Goal: Task Accomplishment & Management: Complete application form

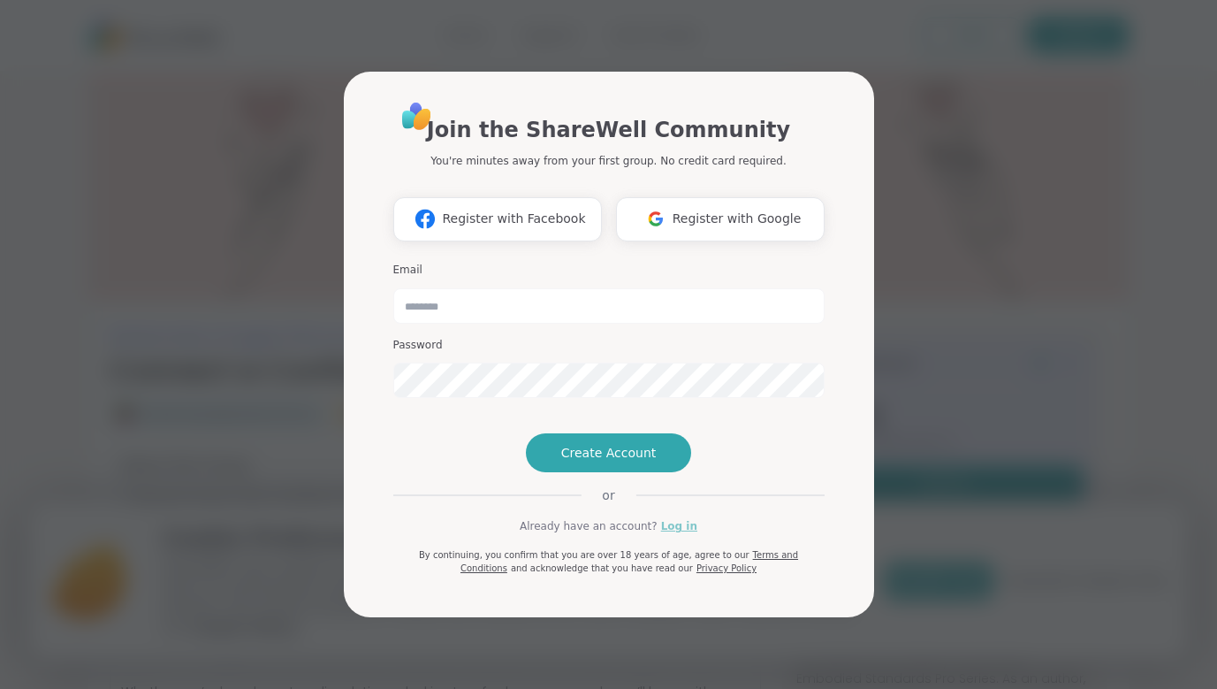
click at [677, 534] on link "Log in" at bounding box center [679, 526] width 36 height 16
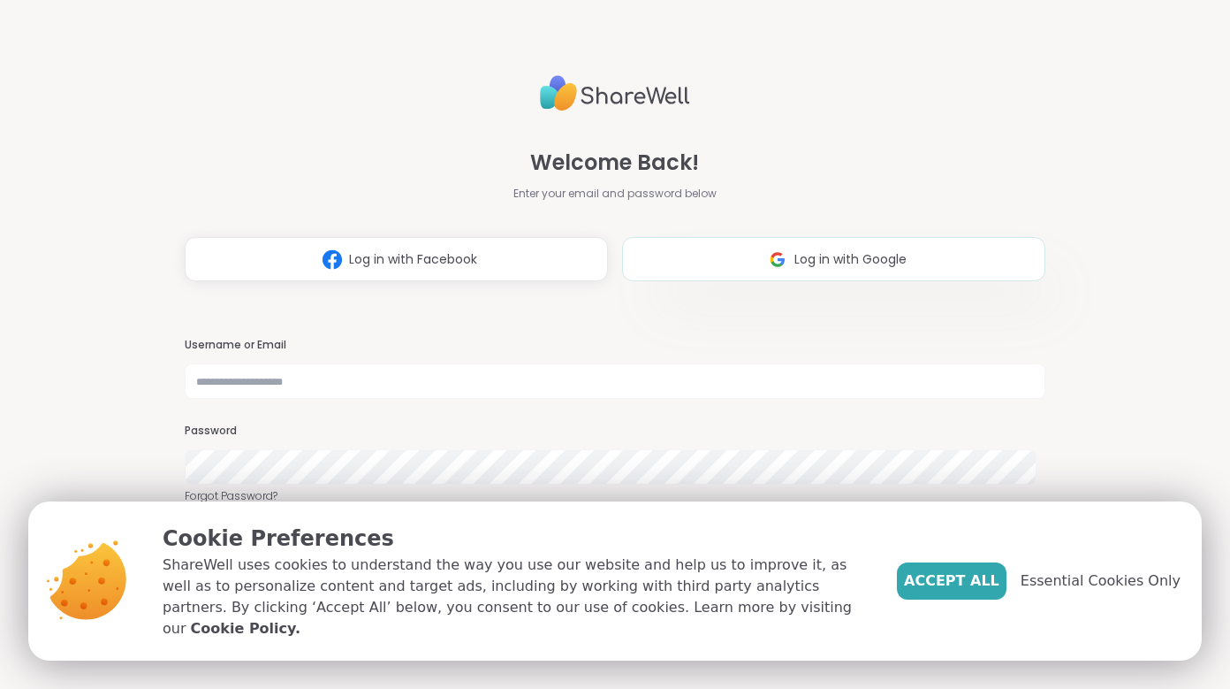
click at [877, 258] on span "Log in with Google" at bounding box center [851, 259] width 112 height 19
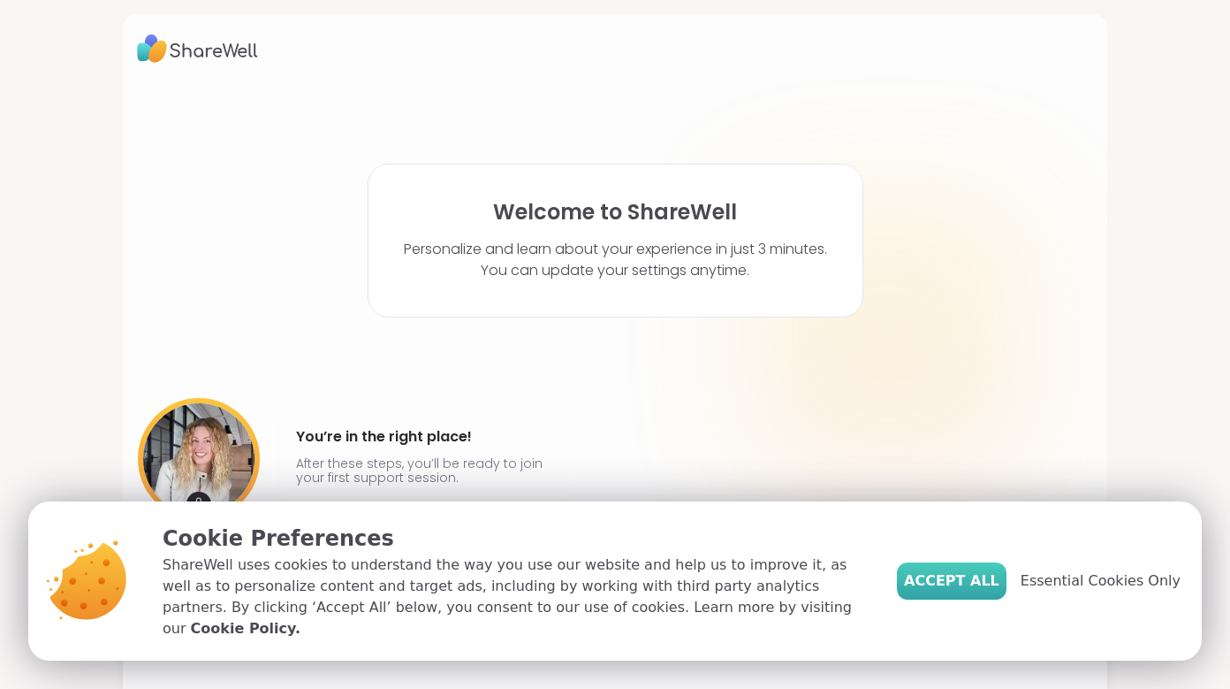
click at [969, 582] on span "Accept All" at bounding box center [951, 580] width 95 height 21
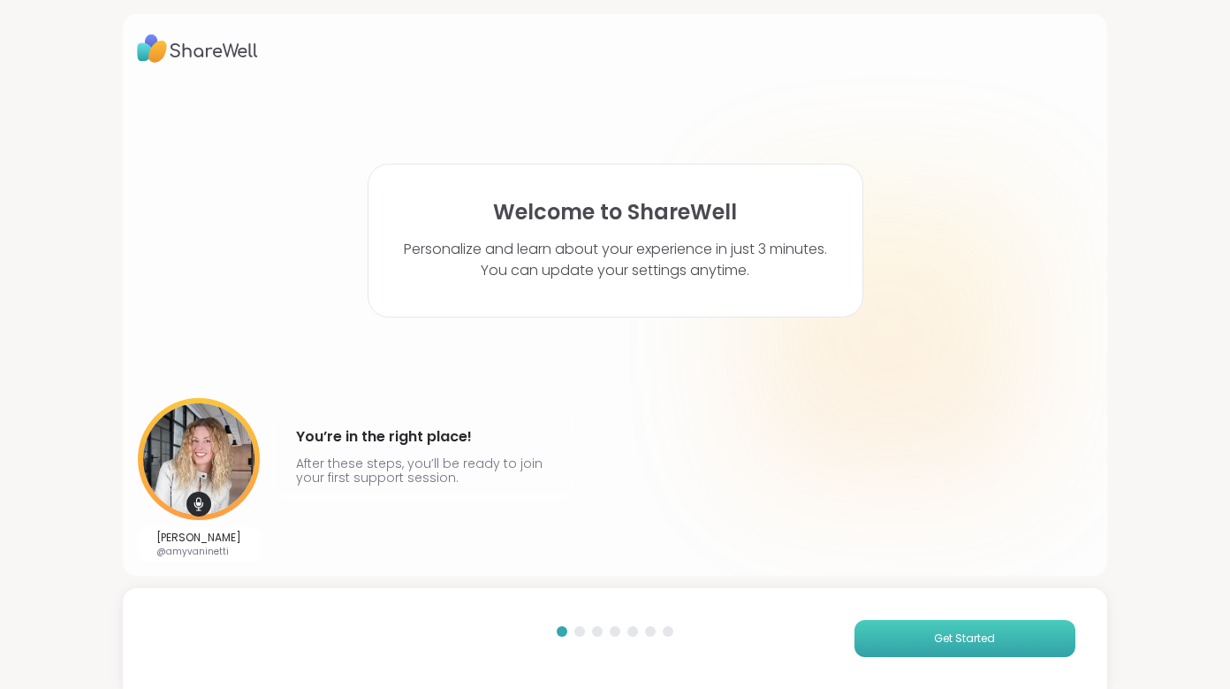
click at [932, 647] on button "Get Started" at bounding box center [965, 638] width 221 height 37
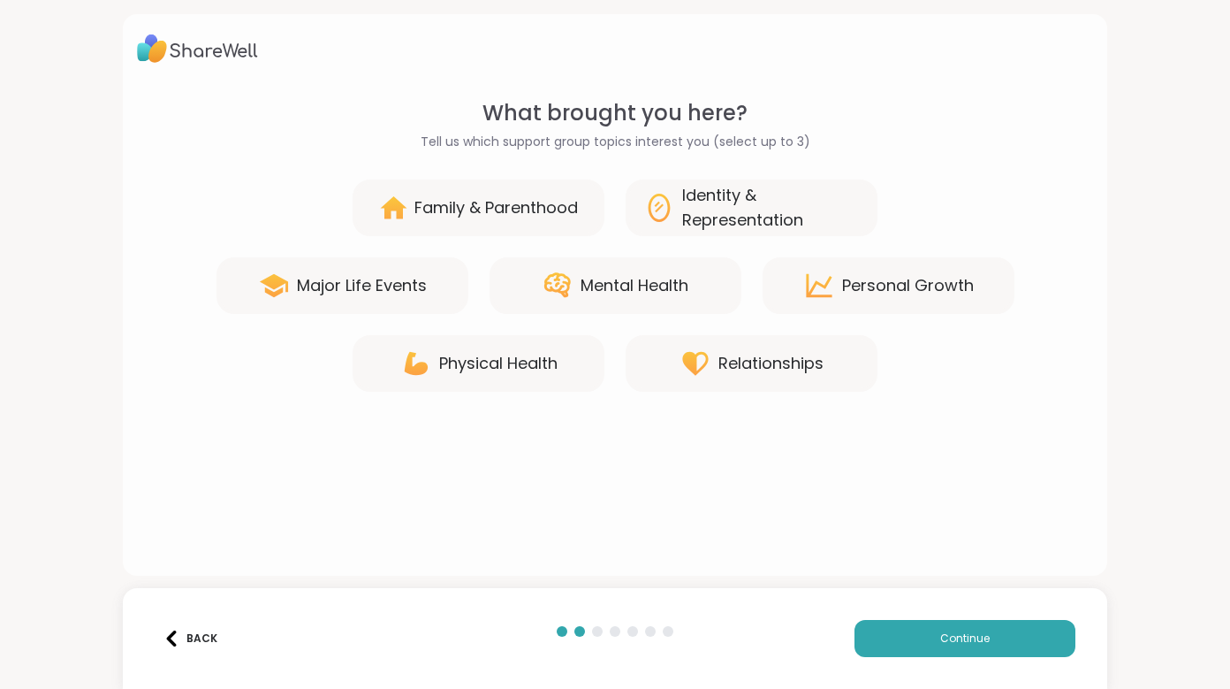
click at [377, 291] on div "Major Life Events" at bounding box center [362, 285] width 130 height 25
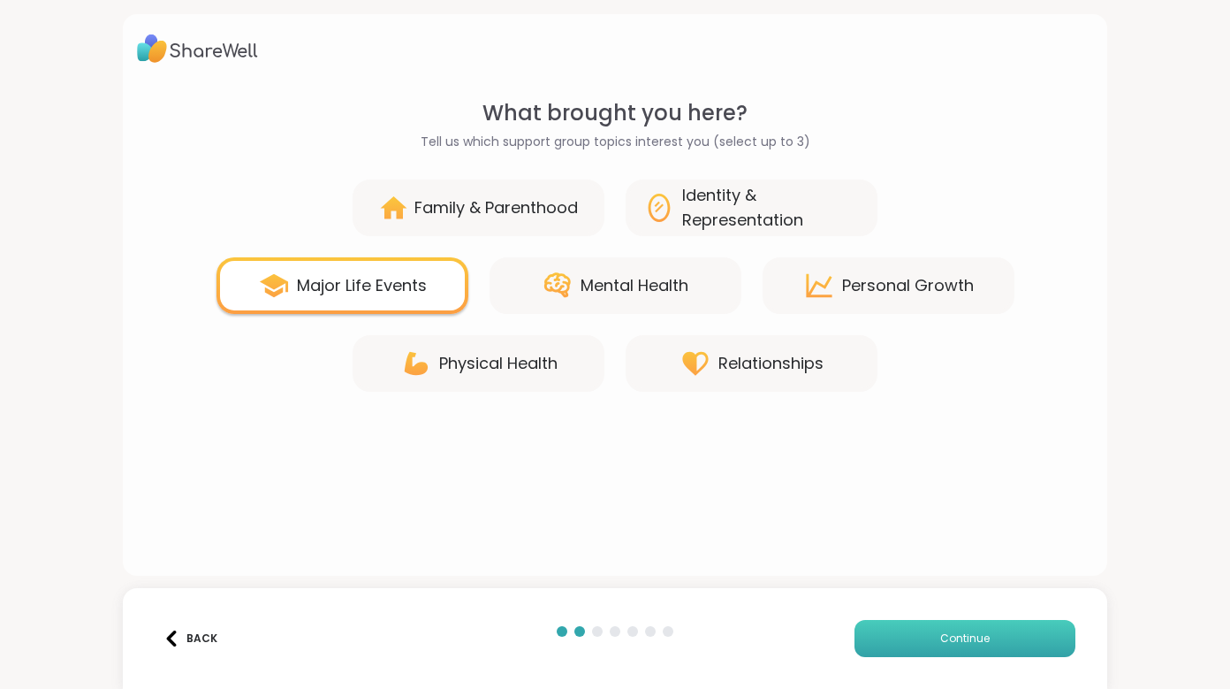
click at [926, 632] on button "Continue" at bounding box center [965, 638] width 221 height 37
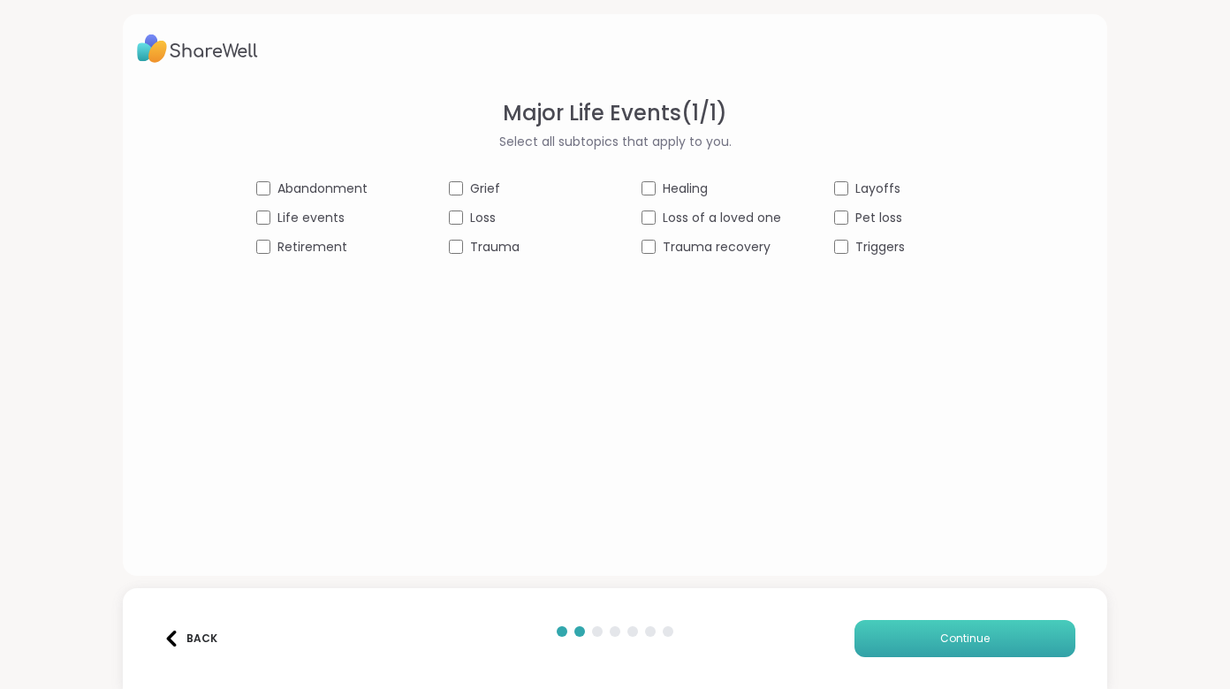
click at [928, 628] on button "Continue" at bounding box center [965, 638] width 221 height 37
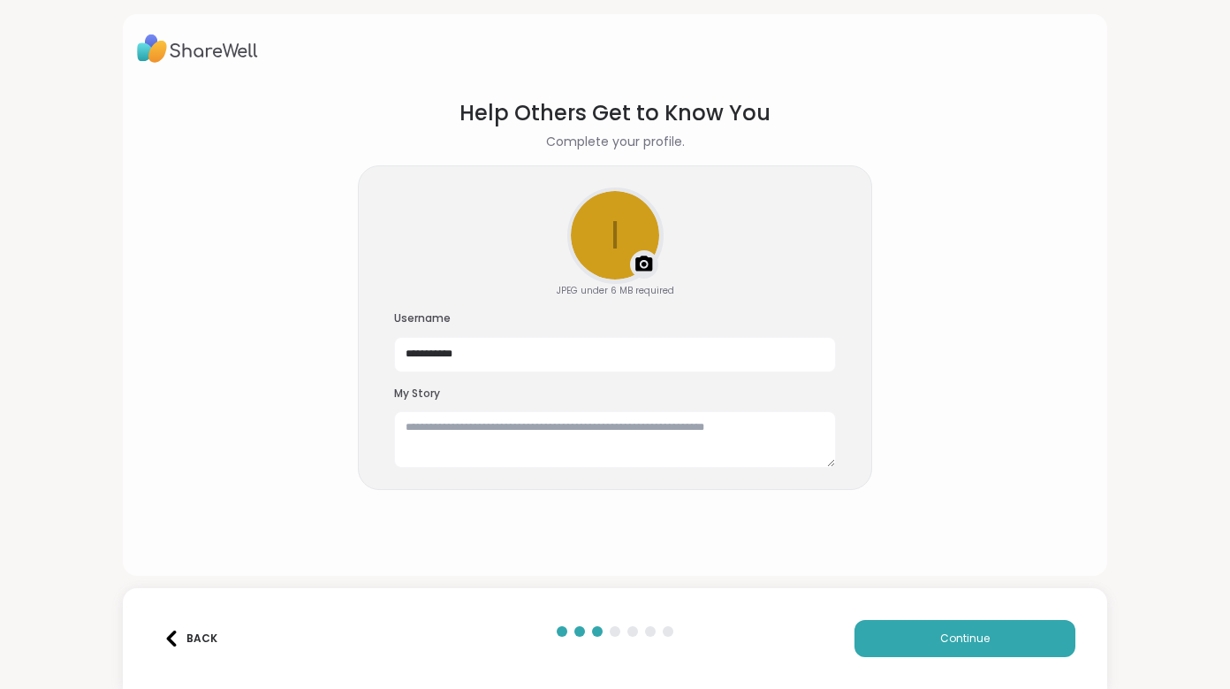
click at [855, 620] on button "Continue" at bounding box center [965, 638] width 221 height 37
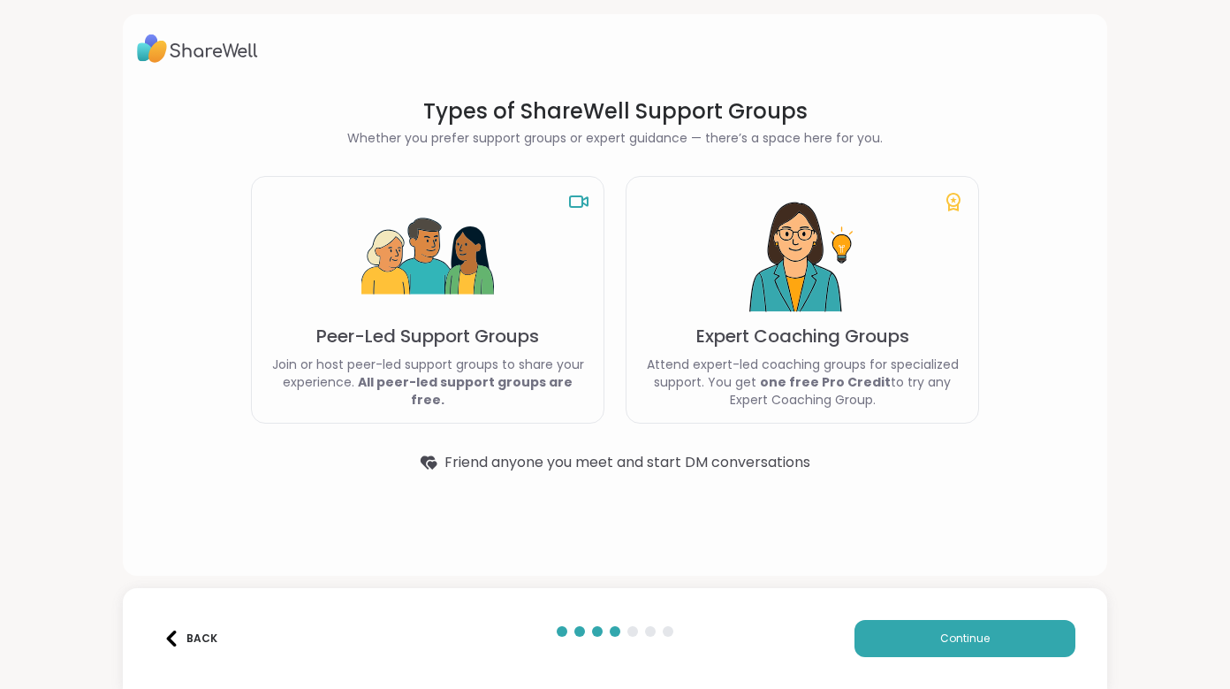
click at [186, 630] on div "Back" at bounding box center [191, 638] width 54 height 16
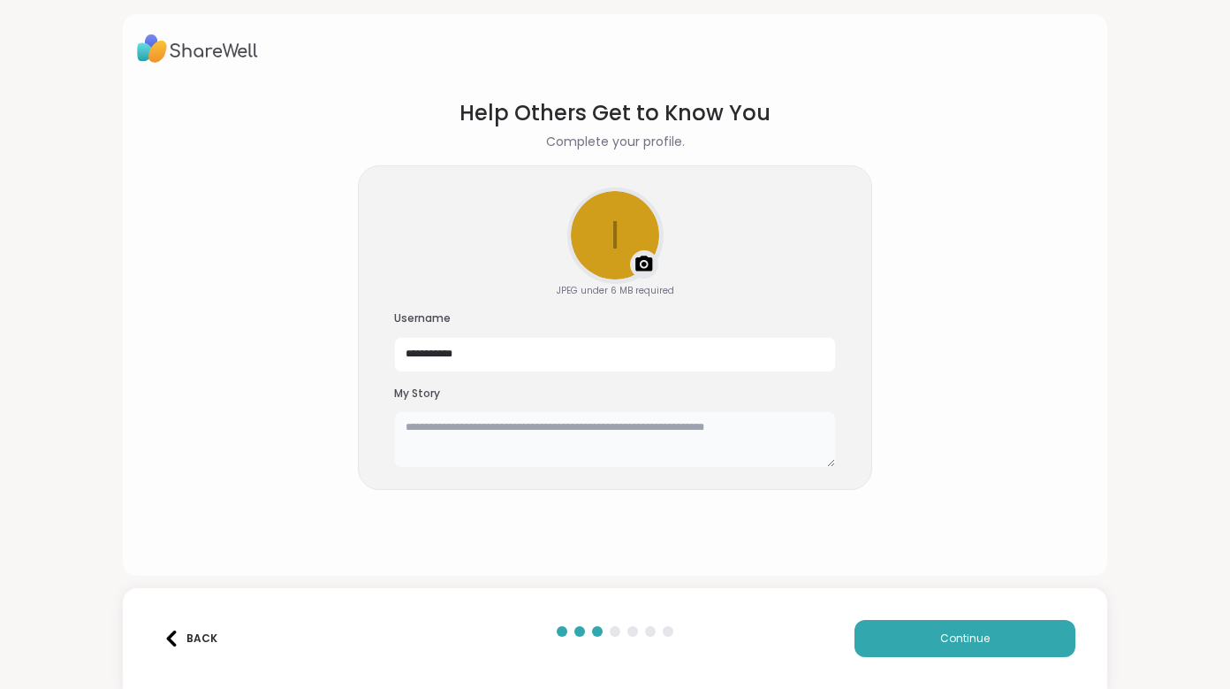
click at [453, 431] on textarea at bounding box center [615, 439] width 442 height 57
type textarea "*"
click at [445, 427] on textarea "**********" at bounding box center [615, 439] width 442 height 57
click at [693, 421] on textarea "**********" at bounding box center [615, 439] width 442 height 57
click at [536, 454] on textarea "**********" at bounding box center [615, 439] width 442 height 57
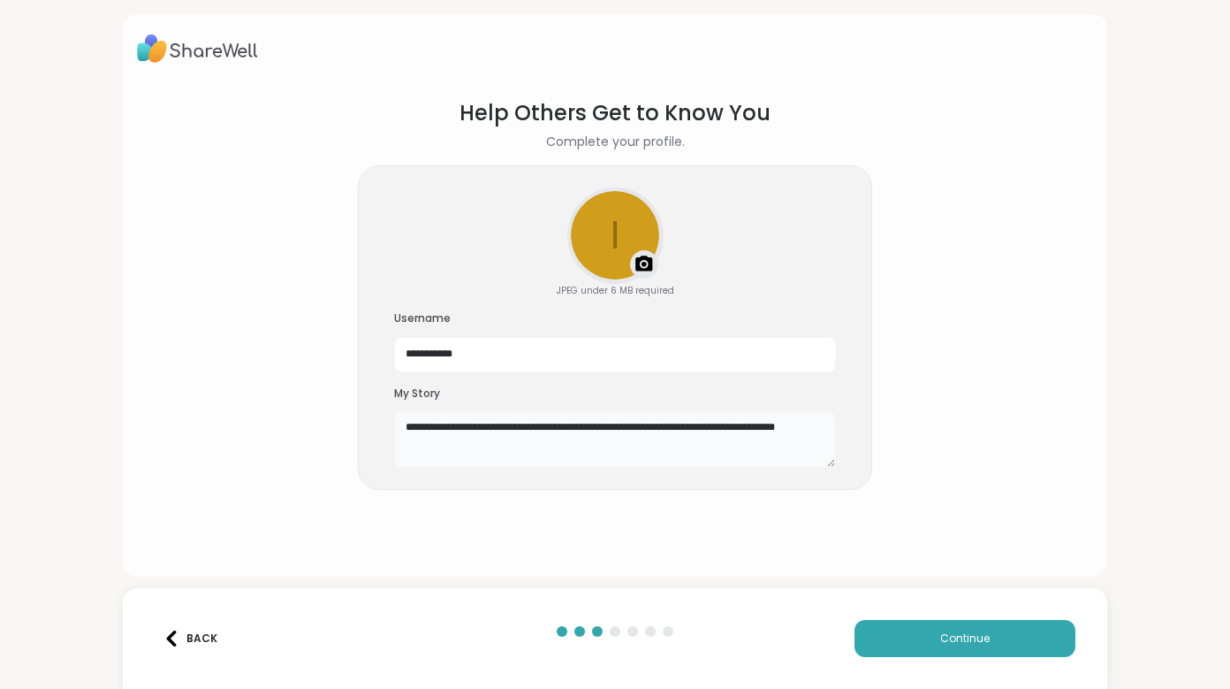
click at [742, 417] on textarea "**********" at bounding box center [615, 439] width 442 height 57
drag, startPoint x: 738, startPoint y: 427, endPoint x: 749, endPoint y: 445, distance: 21.4
click at [749, 445] on textarea "**********" at bounding box center [615, 439] width 442 height 57
type textarea "**********"
click at [978, 639] on button "Continue" at bounding box center [965, 638] width 221 height 37
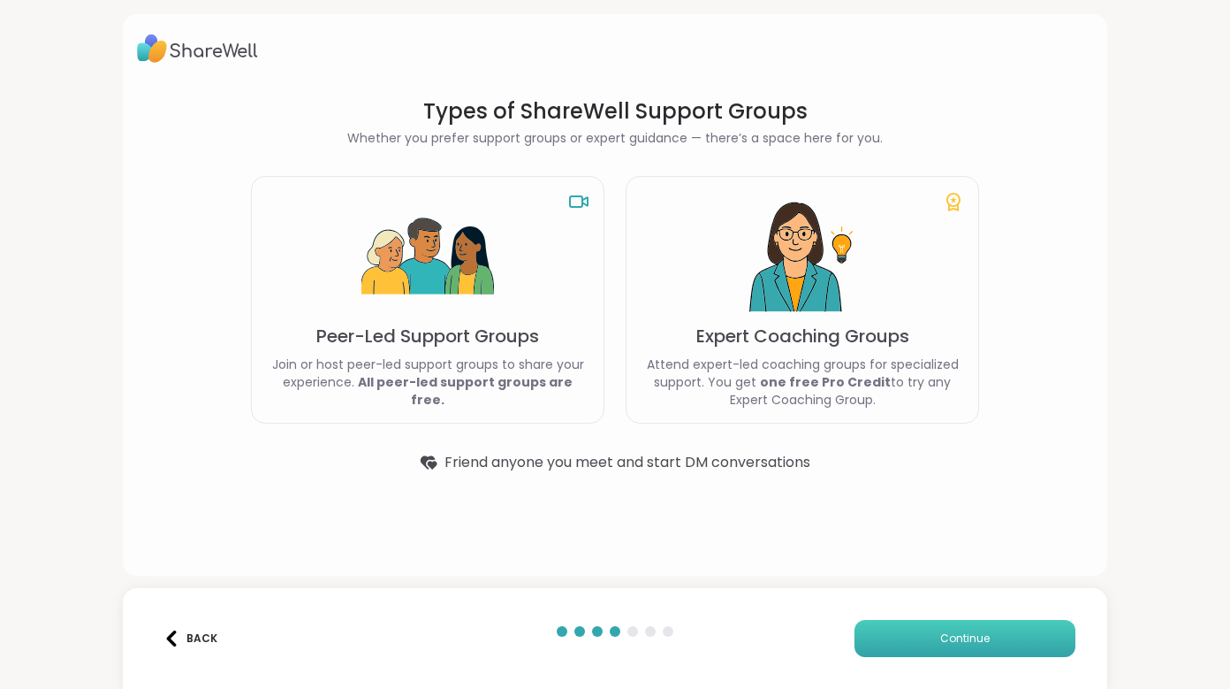
click at [1004, 636] on button "Continue" at bounding box center [965, 638] width 221 height 37
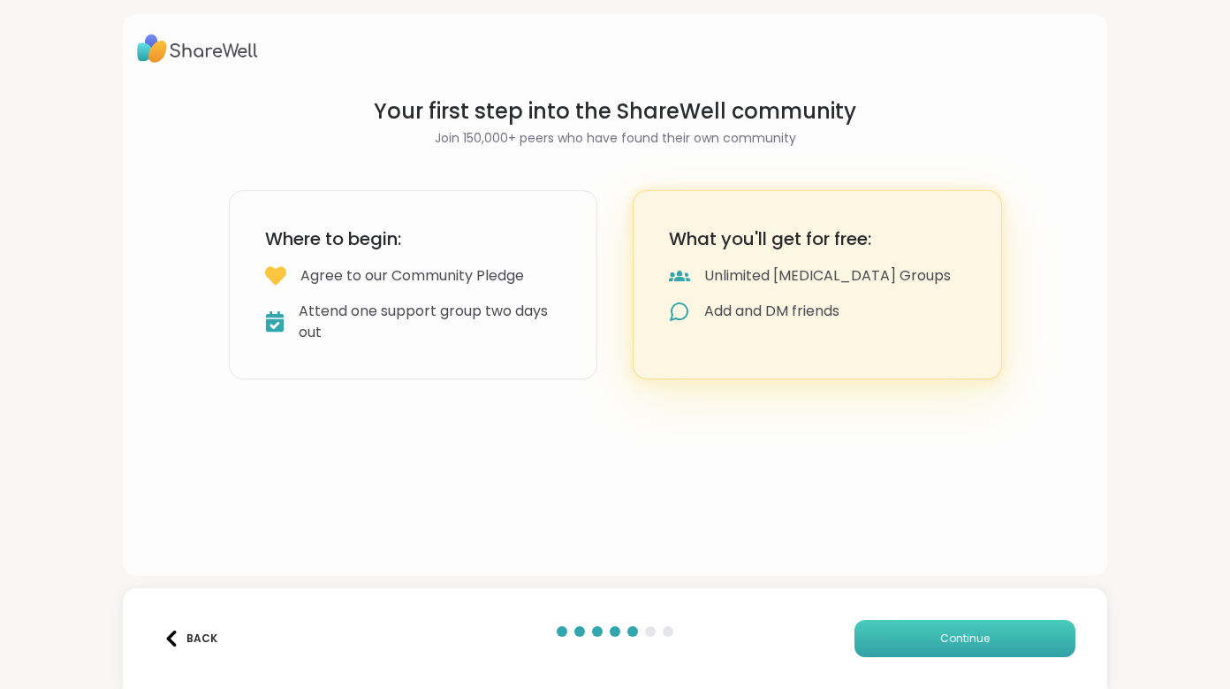
click at [943, 634] on span "Continue" at bounding box center [964, 638] width 49 height 16
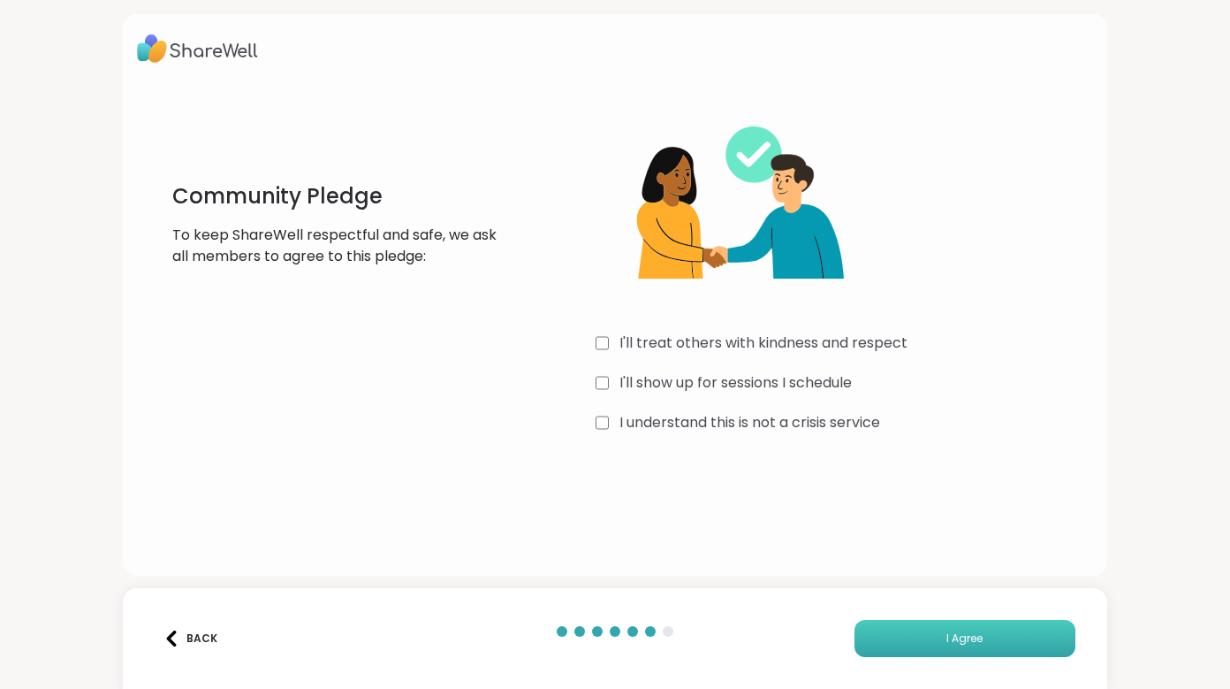
click at [906, 635] on button "I Agree" at bounding box center [965, 638] width 221 height 37
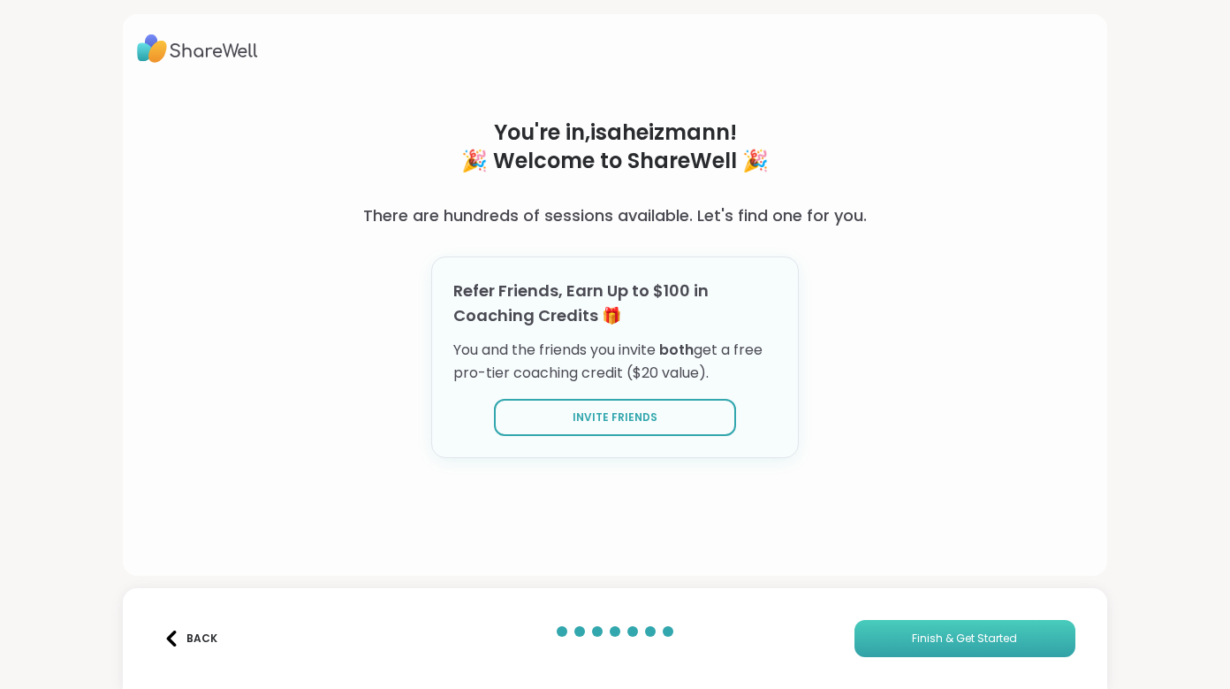
click at [976, 640] on span "Finish & Get Started" at bounding box center [964, 638] width 105 height 16
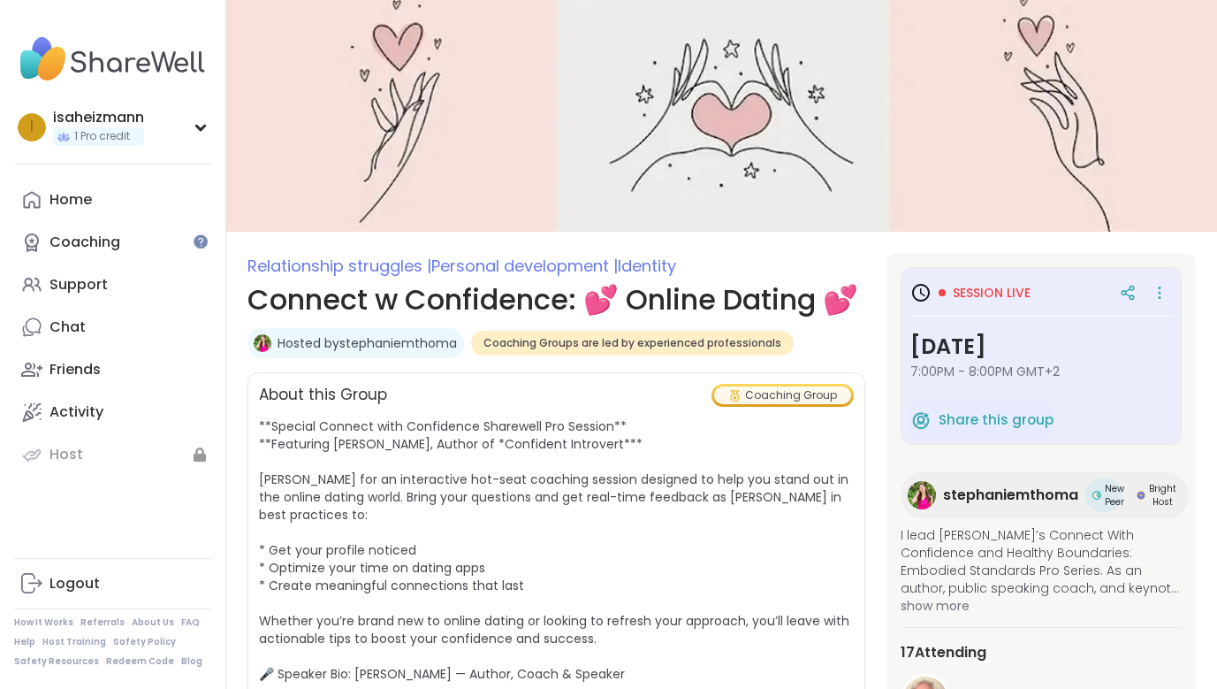
click at [995, 286] on span "Session live" at bounding box center [992, 293] width 78 height 18
click at [1155, 291] on icon at bounding box center [1160, 292] width 18 height 25
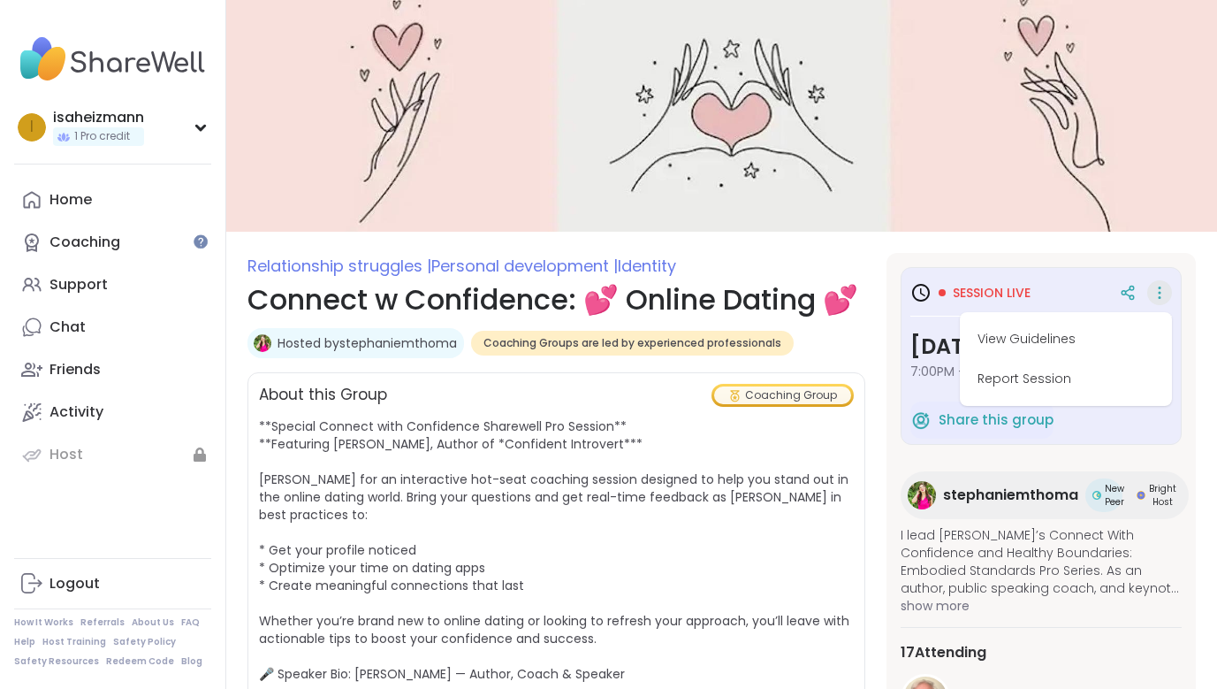
click at [917, 280] on div "Session live View Guidelines Report Session" at bounding box center [1041, 293] width 262 height 32
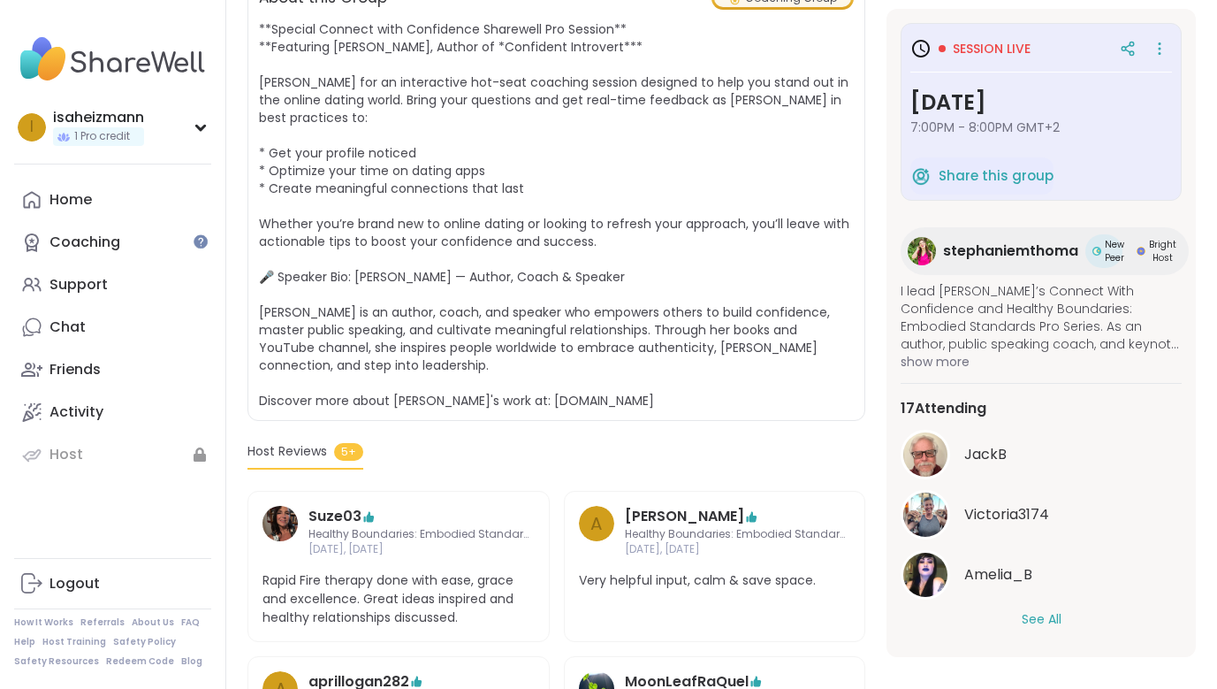
scroll to position [399, 0]
click at [1043, 617] on button "See All" at bounding box center [1042, 619] width 40 height 19
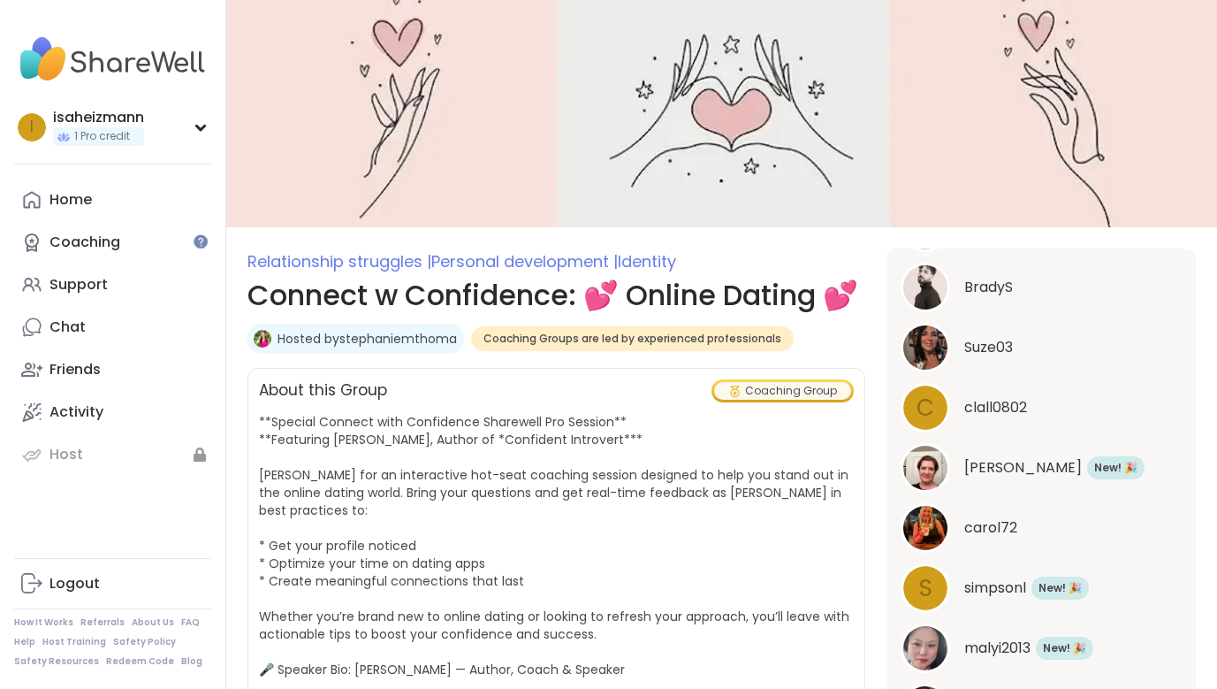
scroll to position [0, 0]
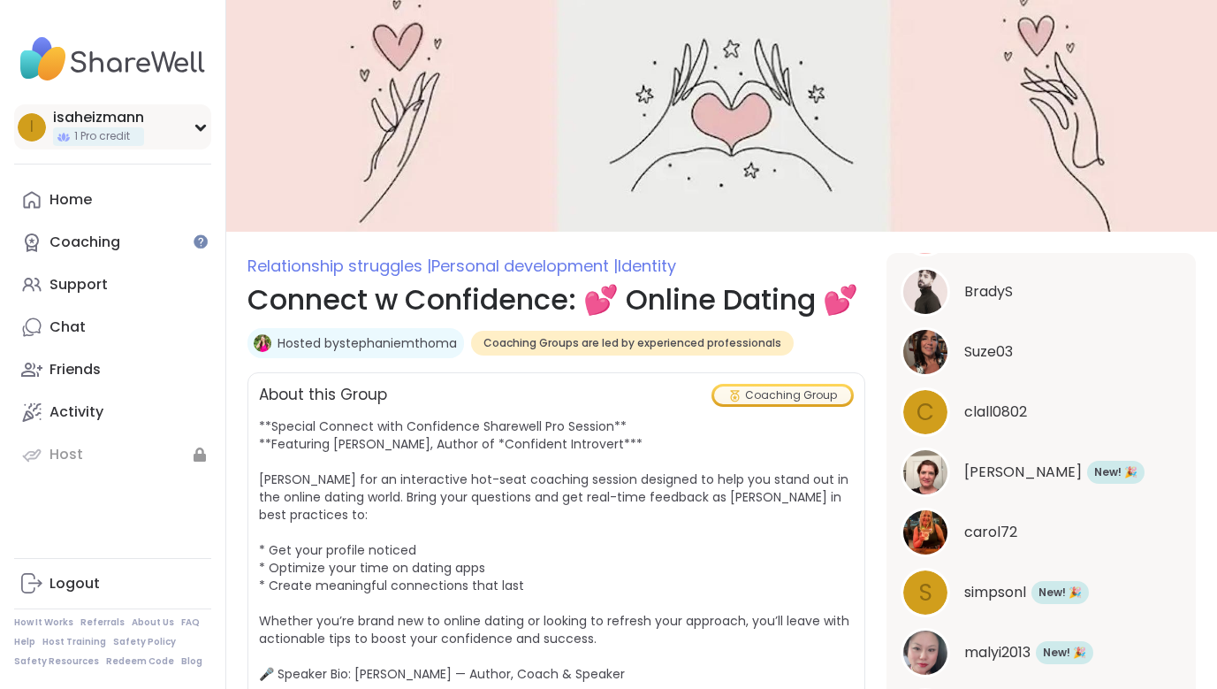
click at [113, 119] on div "isaheizmann" at bounding box center [98, 117] width 91 height 19
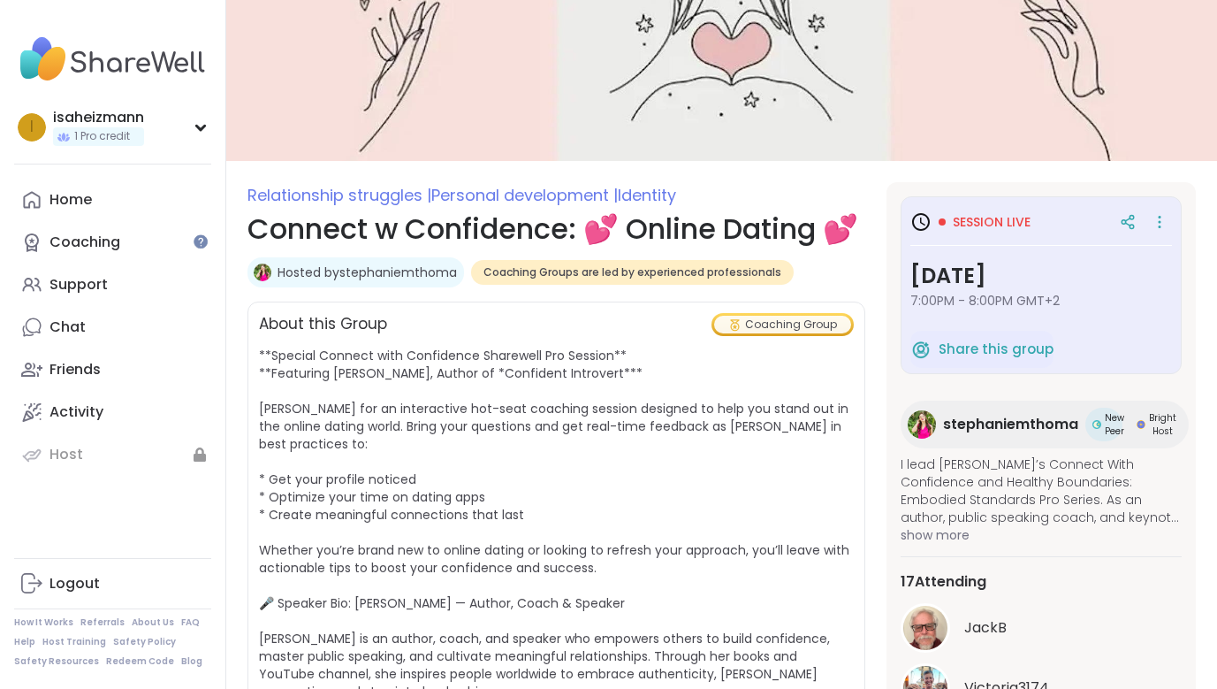
scroll to position [72, 0]
click at [386, 286] on div "Hosted by stephaniemthoma" at bounding box center [355, 271] width 217 height 30
click at [387, 280] on link "Hosted by stephaniemthoma" at bounding box center [367, 271] width 179 height 18
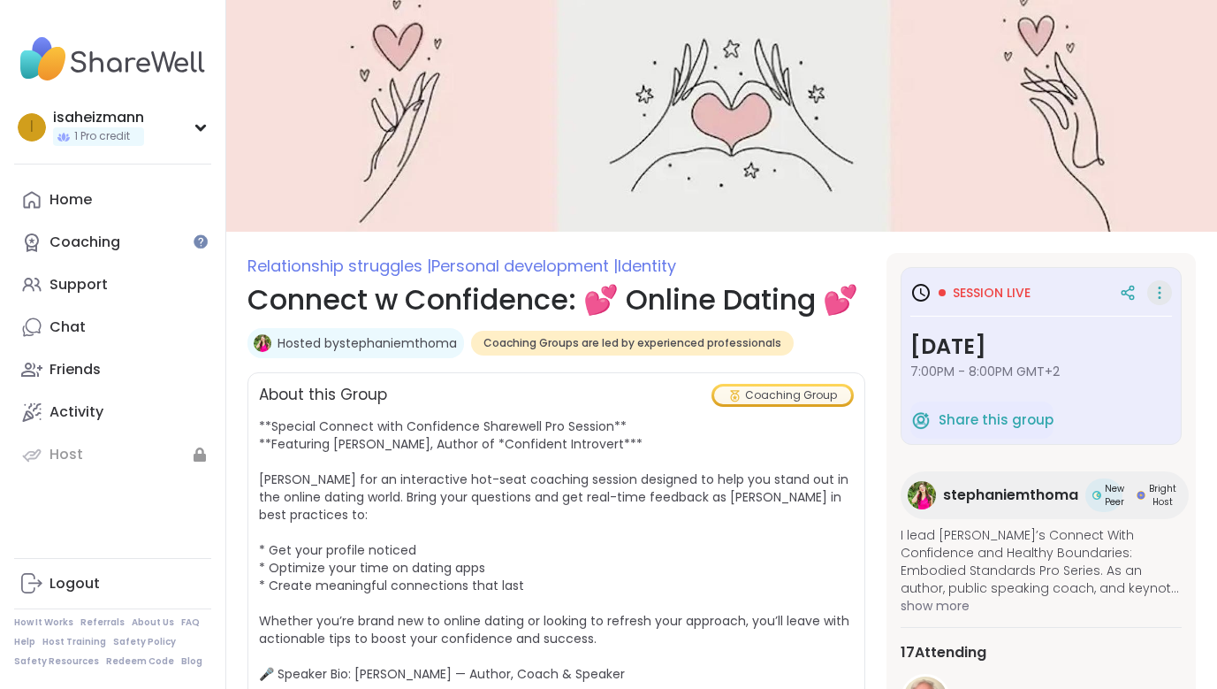
click at [1160, 288] on icon at bounding box center [1160, 288] width 2 height 2
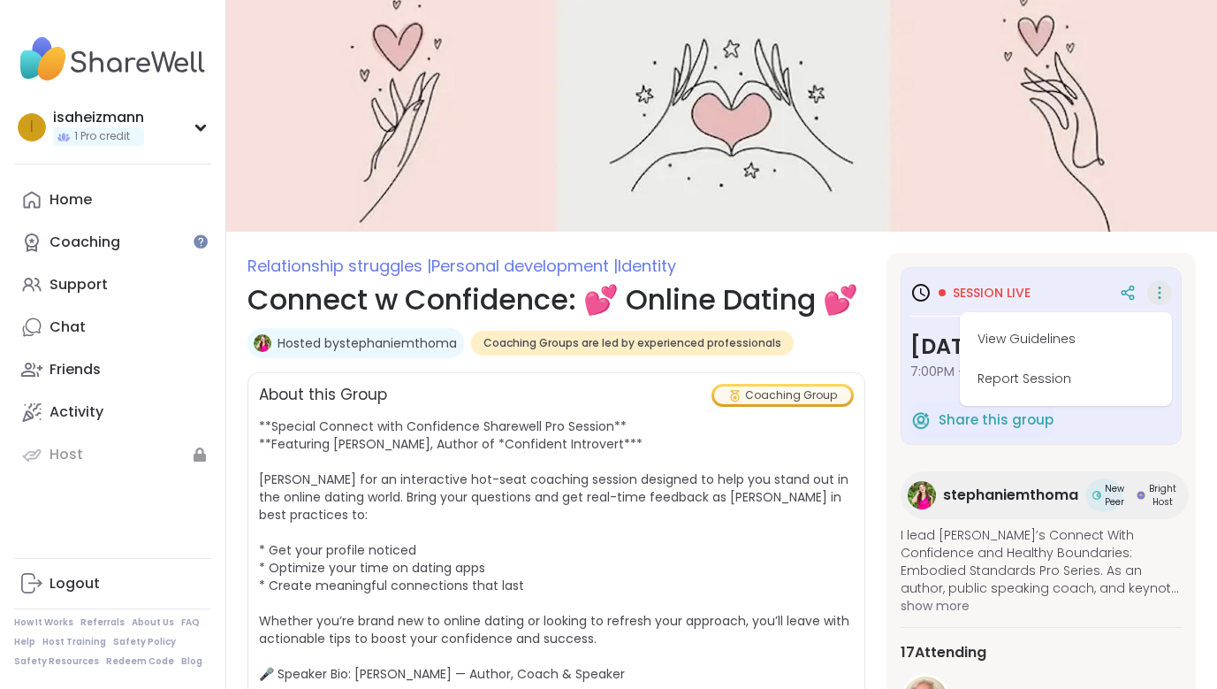
click at [878, 174] on img at bounding box center [721, 116] width 991 height 232
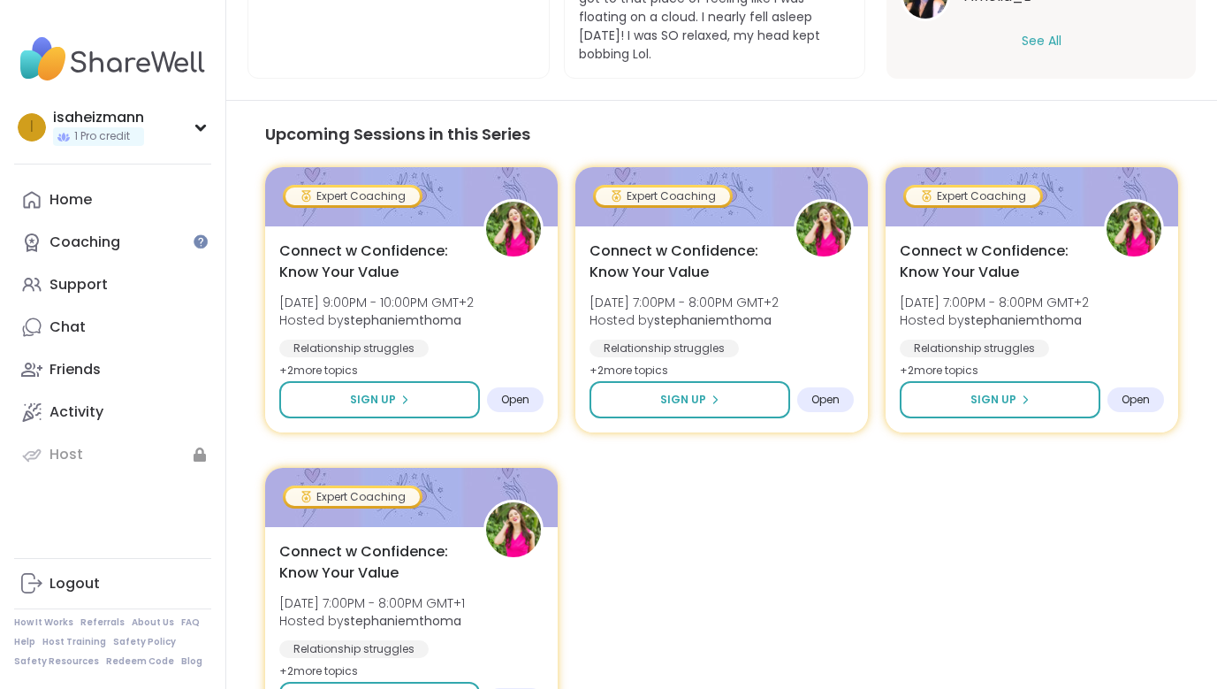
scroll to position [1584, 0]
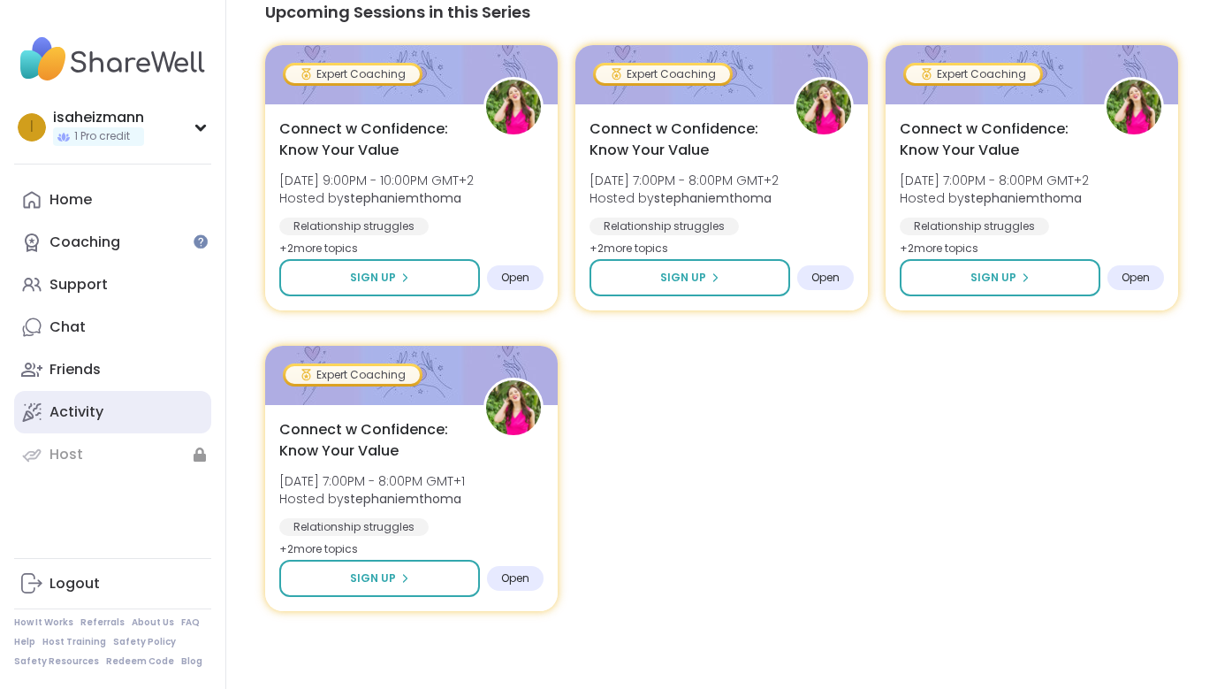
click at [93, 408] on div "Activity" at bounding box center [76, 411] width 54 height 19
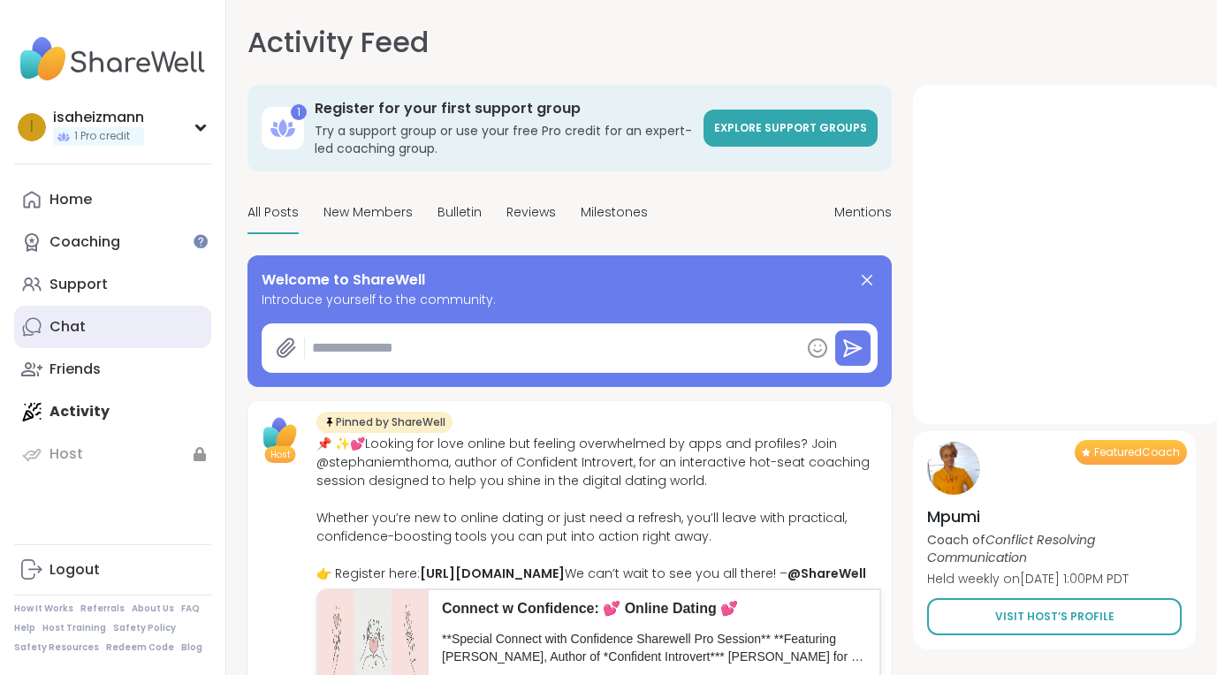
click at [122, 324] on link "Chat" at bounding box center [112, 327] width 197 height 42
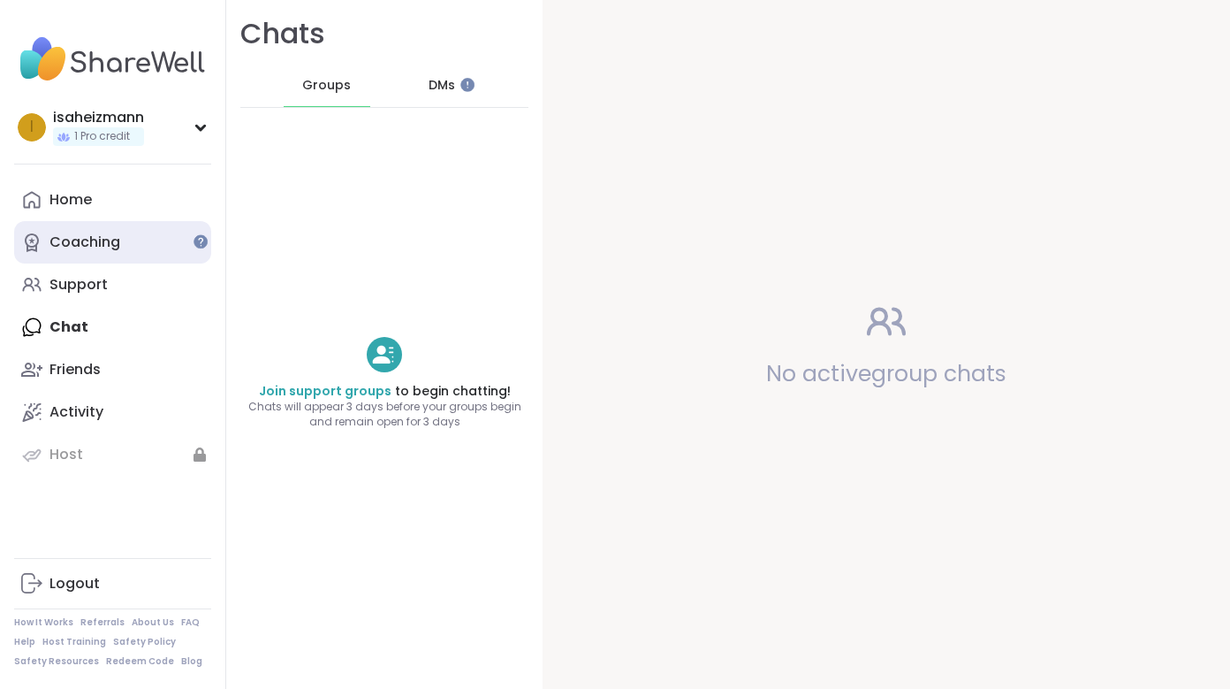
click at [118, 242] on div "Coaching" at bounding box center [84, 241] width 71 height 19
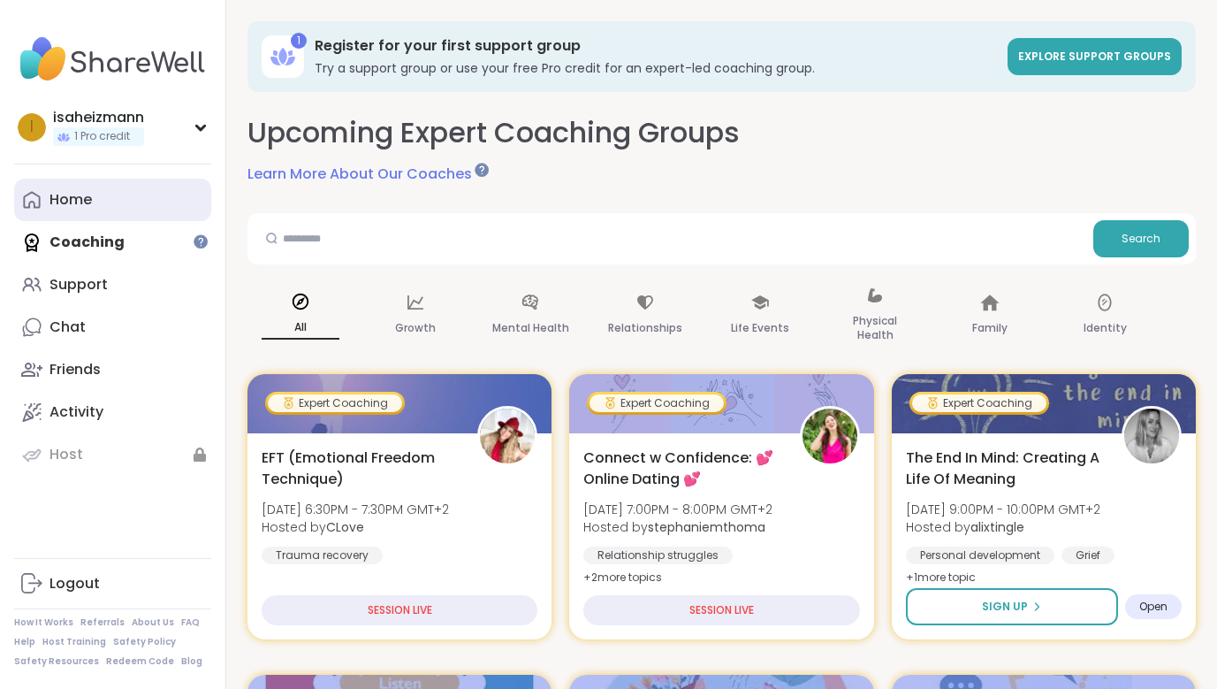
click at [88, 191] on div "Home" at bounding box center [70, 199] width 42 height 19
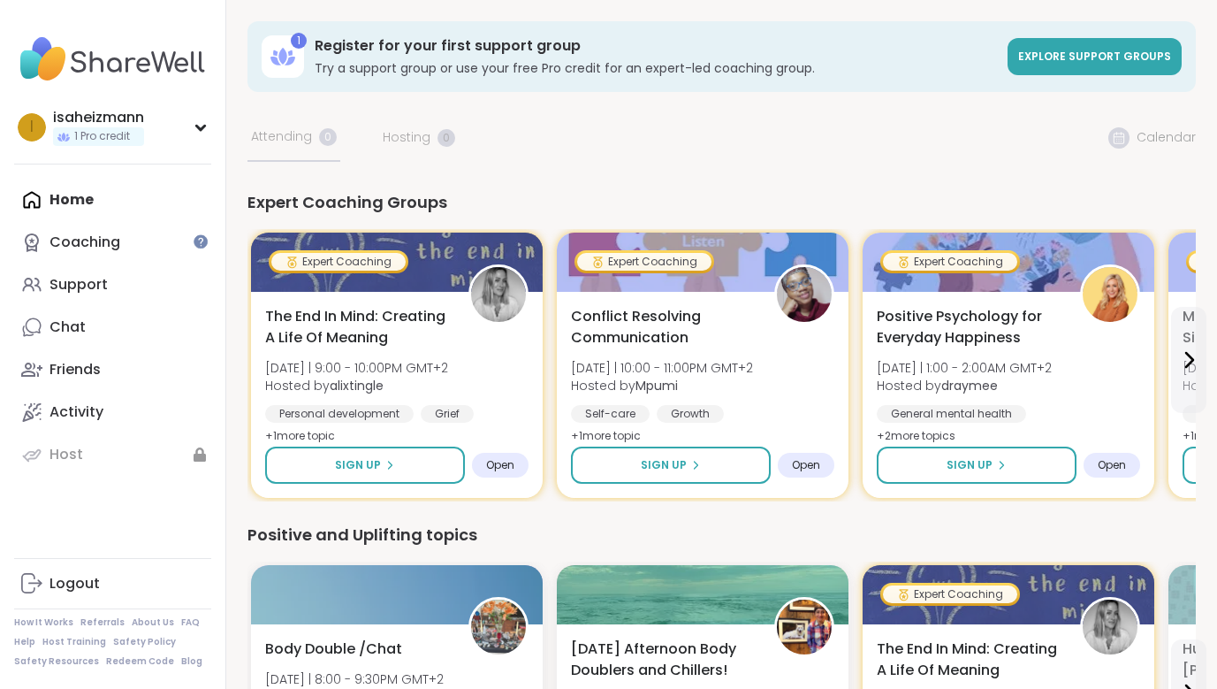
click at [86, 207] on div "Home Coaching Support Chat Friends Activity Host" at bounding box center [112, 327] width 197 height 297
click at [64, 197] on div "Home Coaching Support Chat Friends Activity Host" at bounding box center [112, 327] width 197 height 297
click at [107, 118] on div "isaheizmann" at bounding box center [98, 117] width 91 height 19
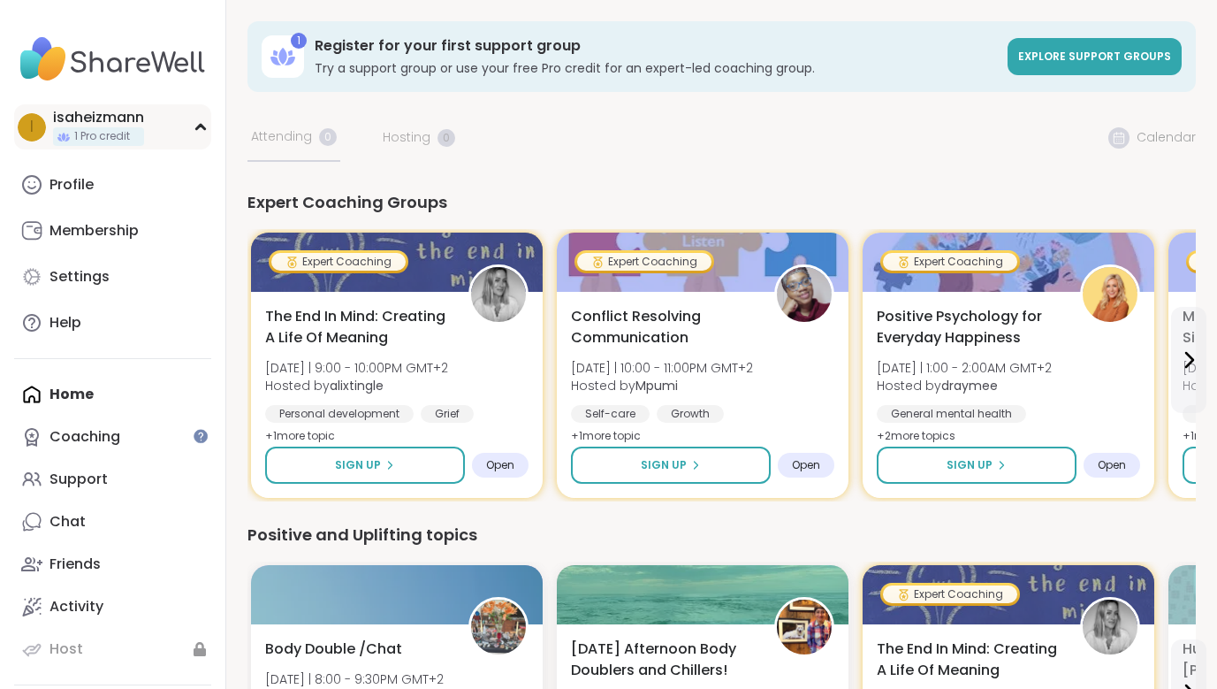
click at [104, 142] on span "1 Pro credit" at bounding box center [102, 136] width 56 height 15
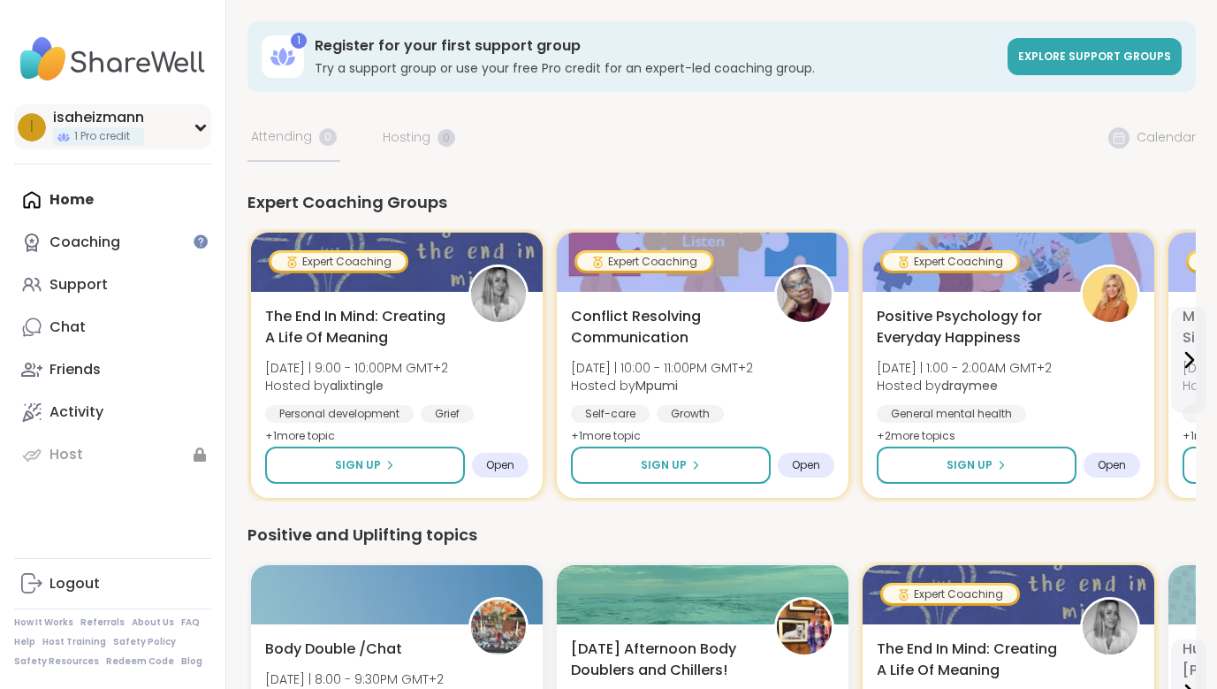
click at [203, 123] on icon at bounding box center [201, 127] width 14 height 9
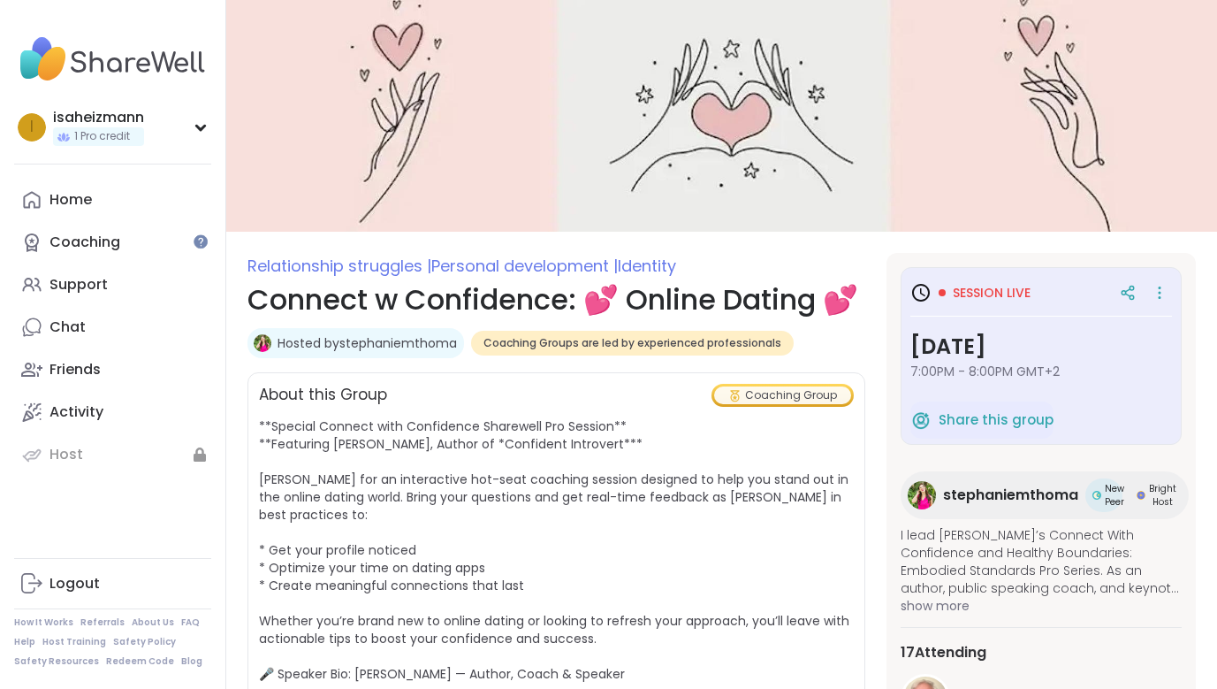
click at [796, 404] on div "Coaching Group" at bounding box center [782, 395] width 137 height 18
click at [72, 370] on div "Friends" at bounding box center [74, 369] width 51 height 19
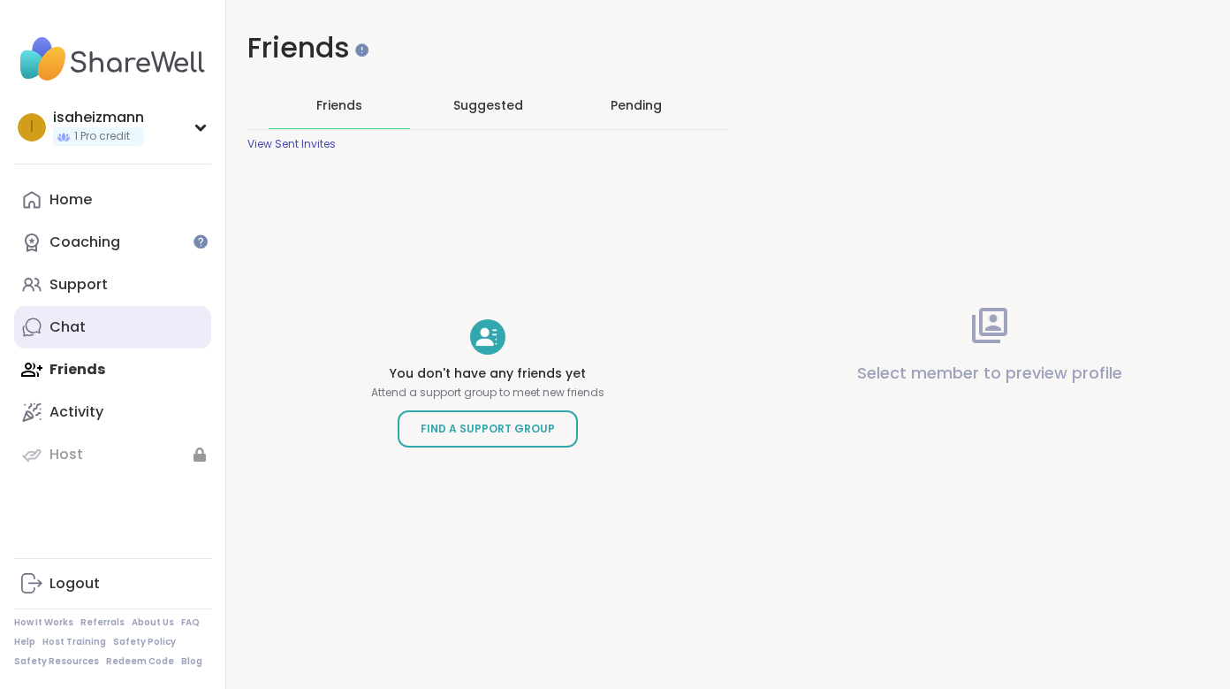
click at [84, 328] on div "Chat" at bounding box center [67, 326] width 36 height 19
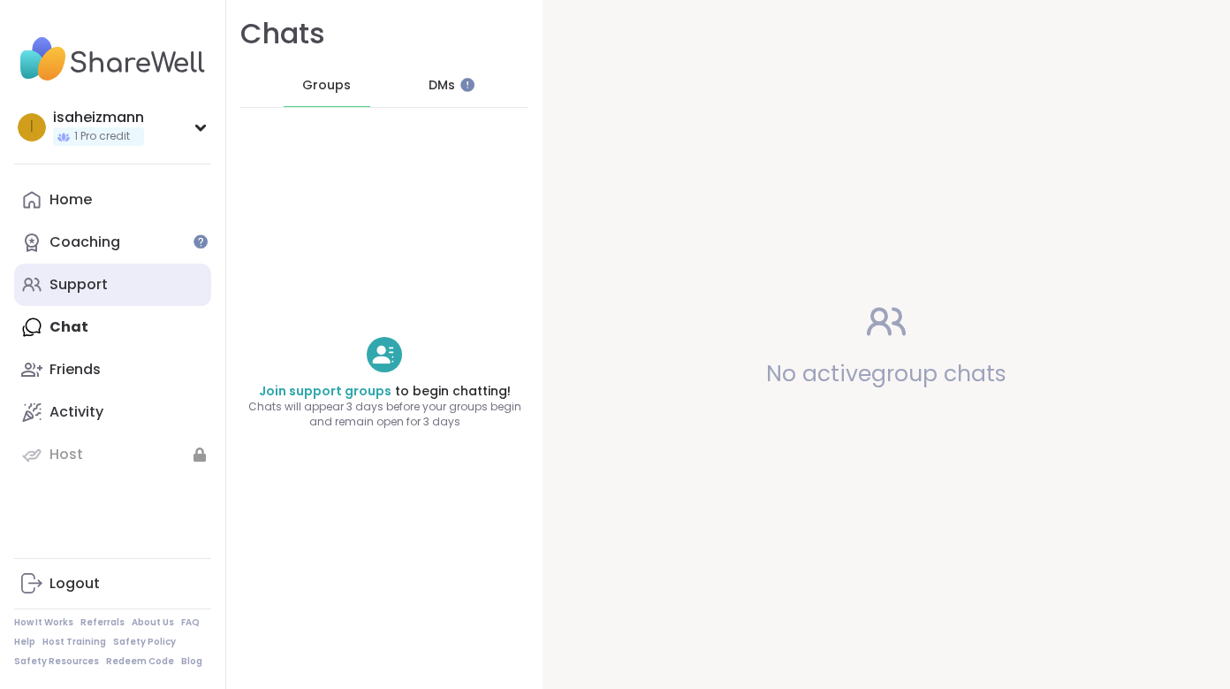
click at [82, 283] on div "Support" at bounding box center [78, 284] width 58 height 19
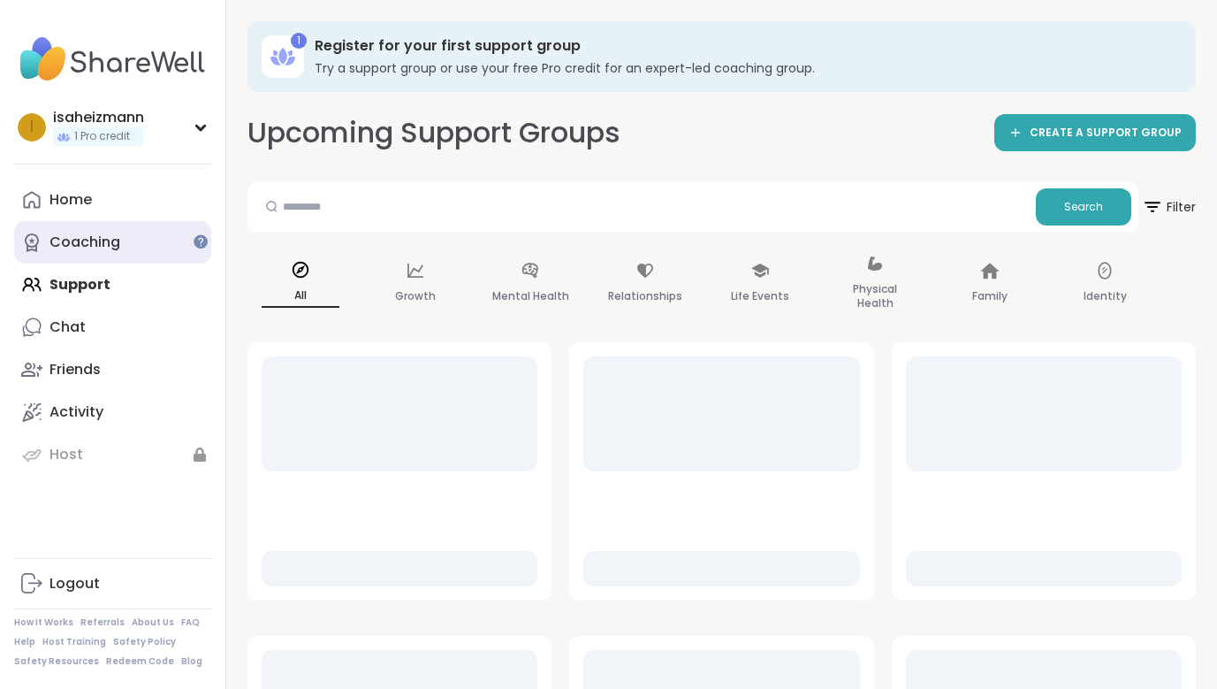
click at [95, 246] on div "Coaching" at bounding box center [84, 241] width 71 height 19
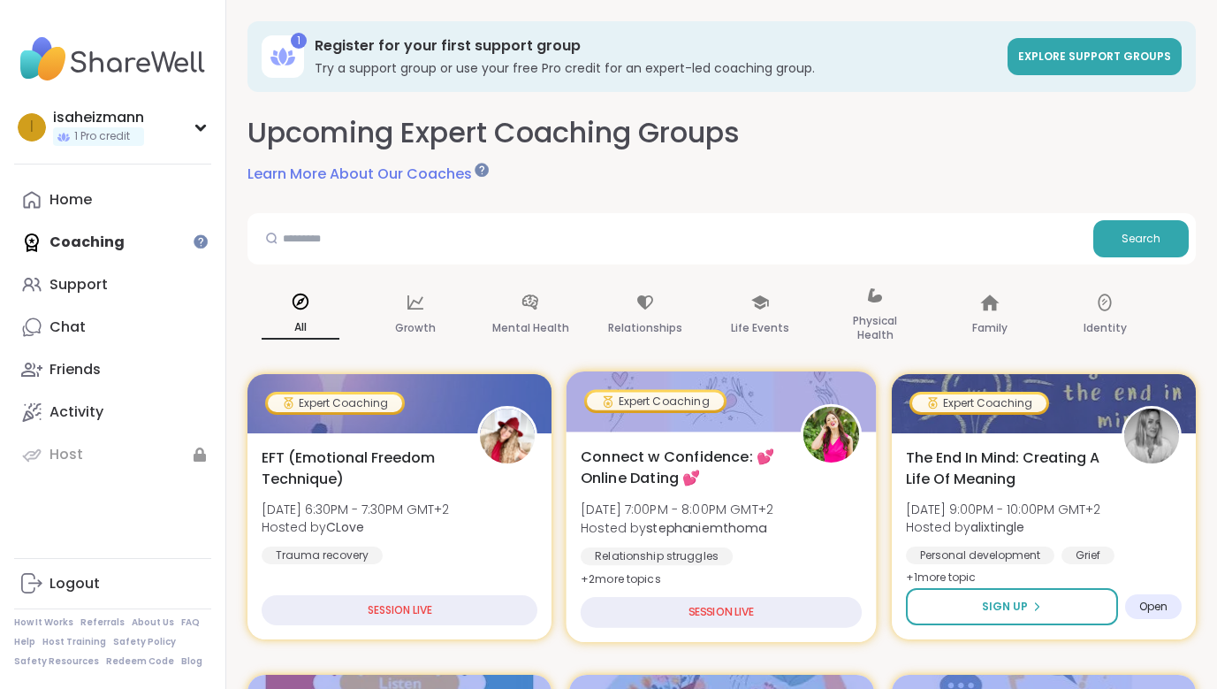
click at [722, 613] on div "SESSION LIVE" at bounding box center [722, 612] width 282 height 31
click at [748, 614] on div "SESSION LIVE" at bounding box center [722, 612] width 282 height 31
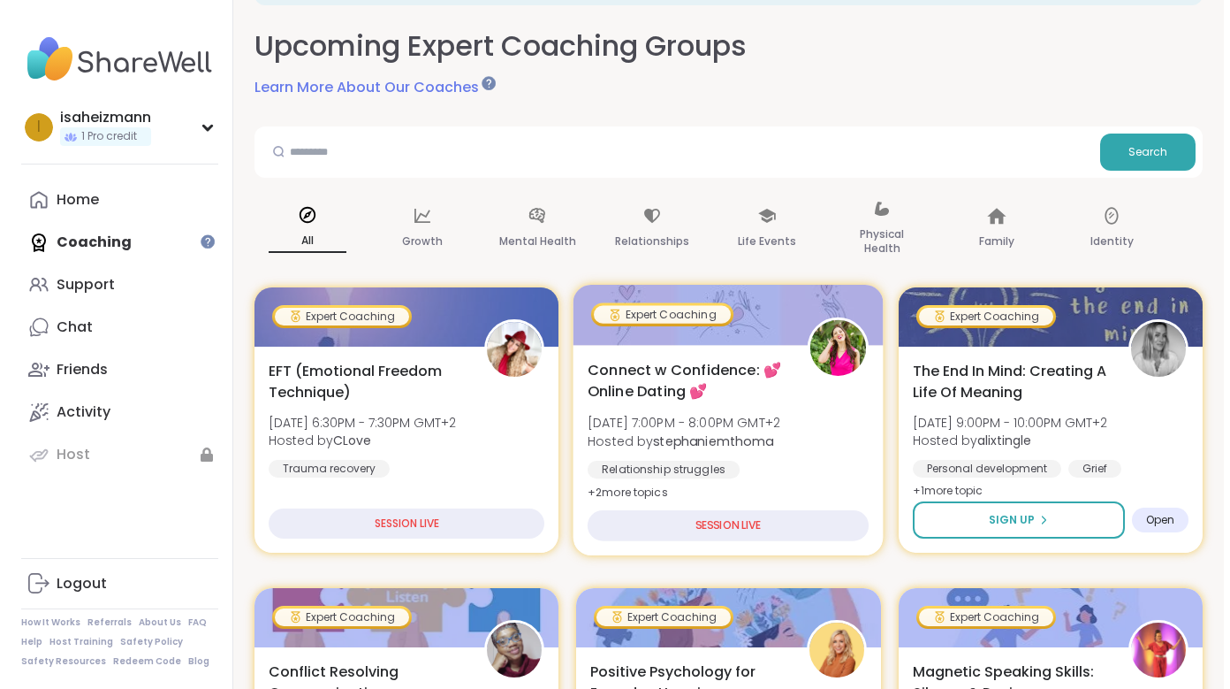
scroll to position [101, 0]
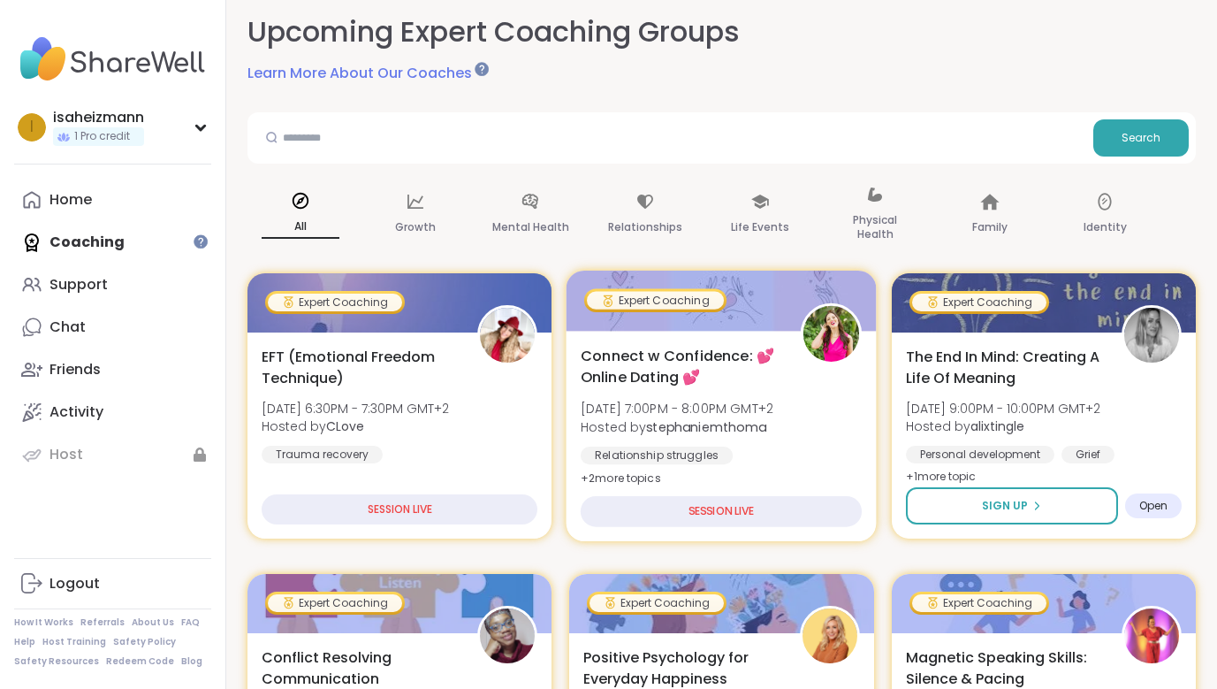
click at [831, 323] on img at bounding box center [831, 334] width 56 height 56
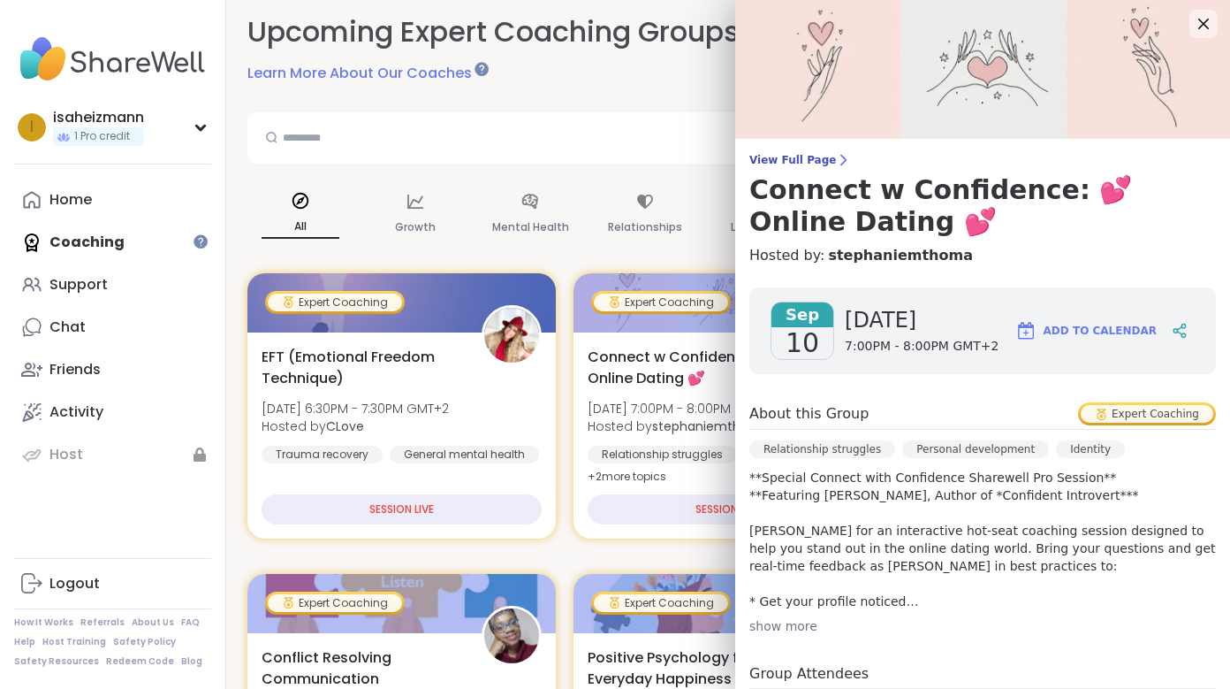
scroll to position [4, 0]
click at [772, 317] on span "Sep" at bounding box center [803, 313] width 62 height 25
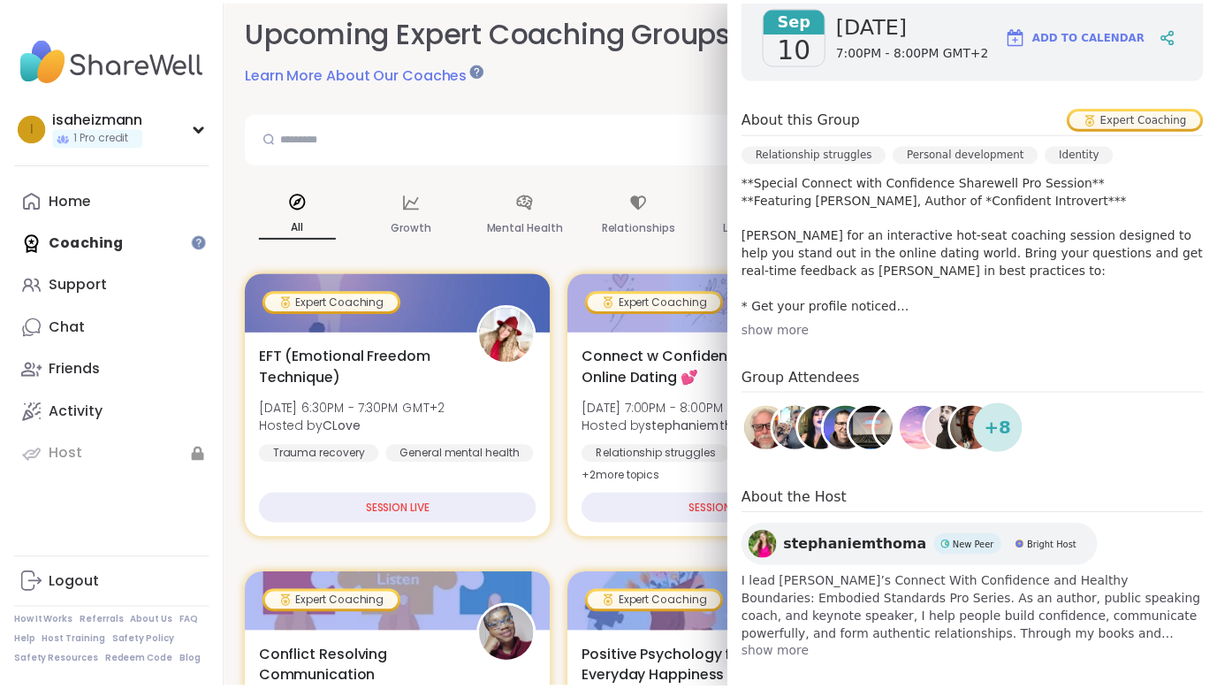
scroll to position [315, 0]
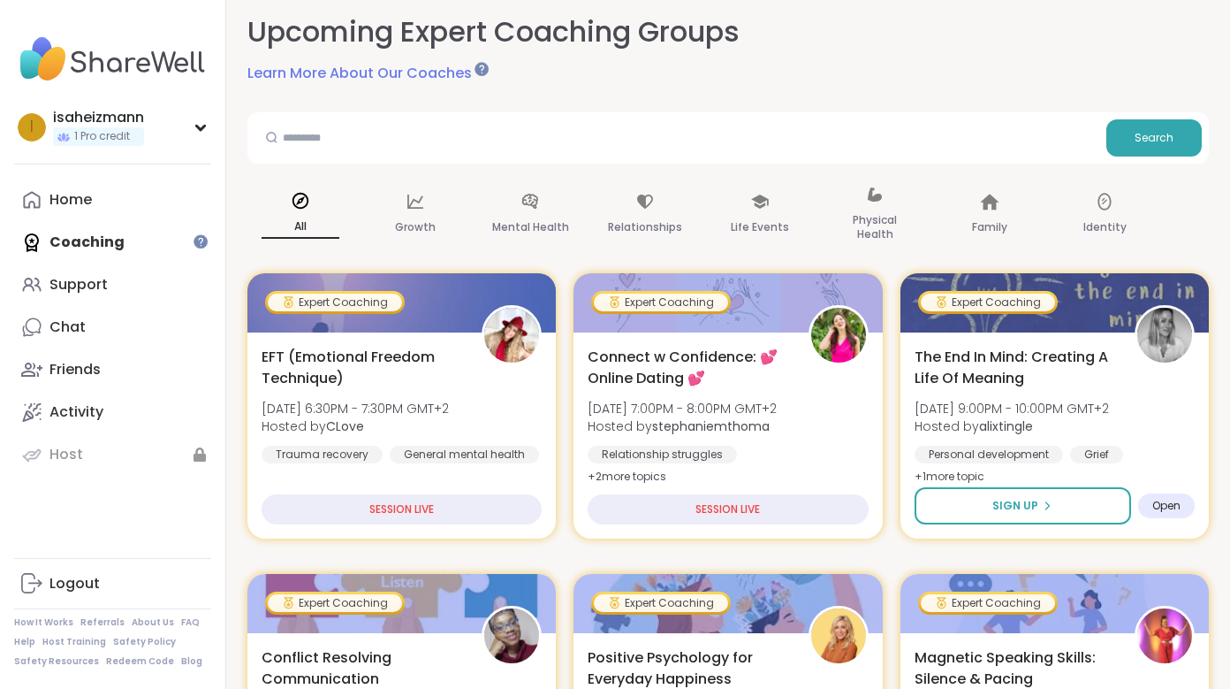
click at [148, 523] on div "i isaheizmann 1 Pro credit Profile Membership Settings Help Home Coaching Suppo…" at bounding box center [113, 344] width 226 height 689
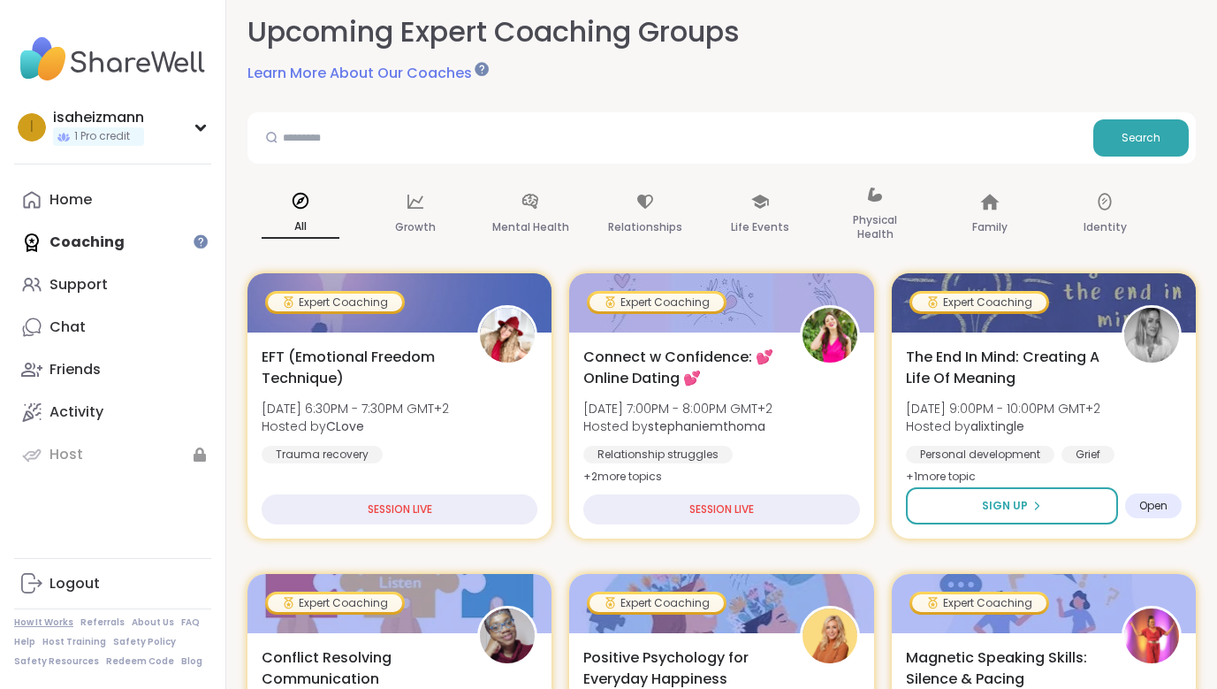
click at [46, 618] on link "How It Works" at bounding box center [43, 622] width 59 height 12
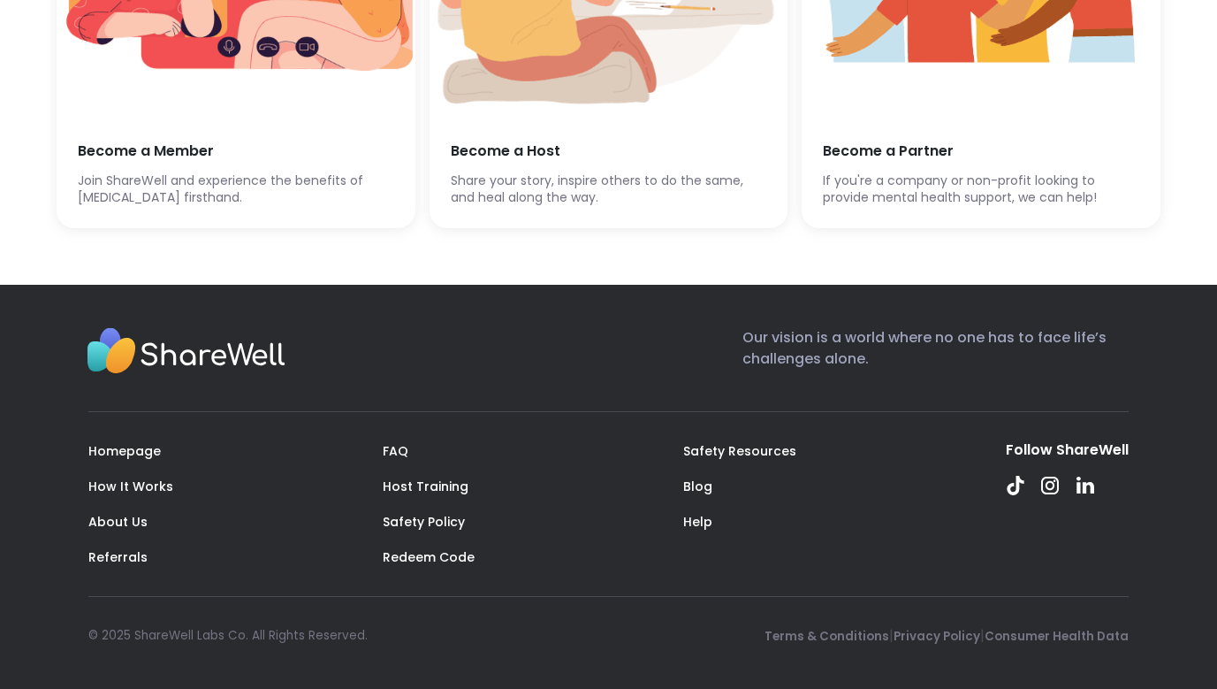
scroll to position [4576, 0]
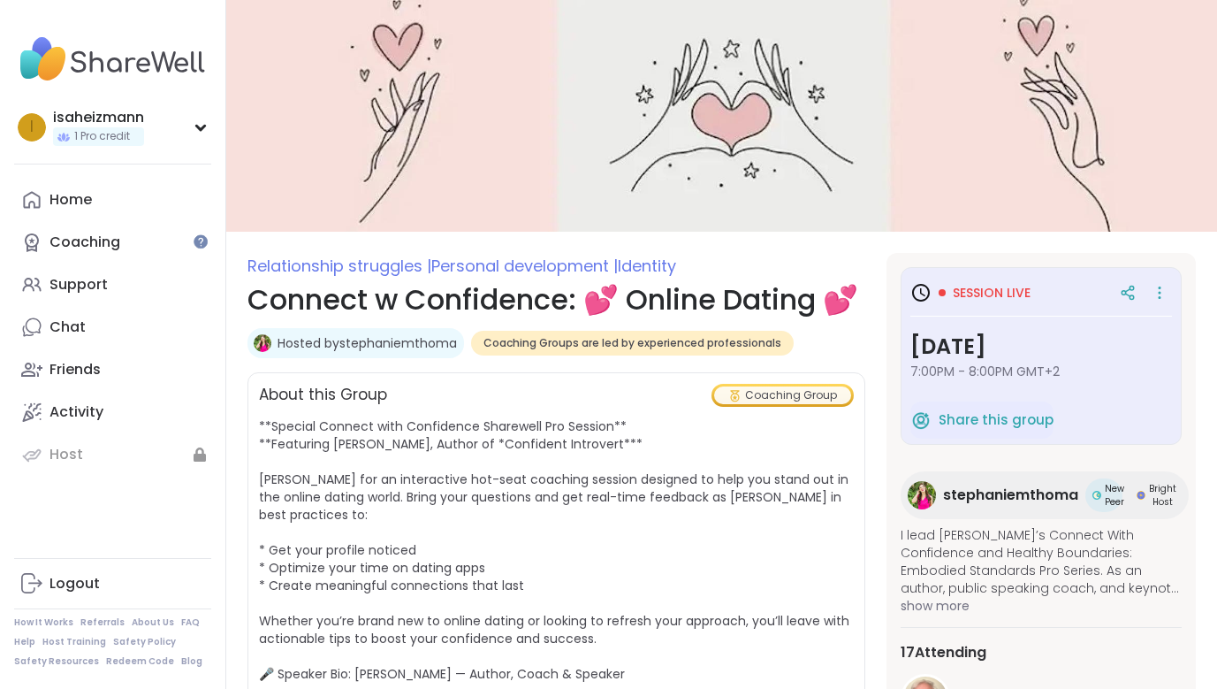
click at [969, 293] on span "Session live" at bounding box center [992, 293] width 78 height 18
click at [1033, 357] on h3 "[DATE]" at bounding box center [1041, 347] width 262 height 32
click at [985, 425] on span "Share this group" at bounding box center [996, 420] width 115 height 20
click at [963, 288] on span "Session live" at bounding box center [992, 293] width 78 height 18
click at [920, 292] on icon at bounding box center [922, 292] width 5 height 8
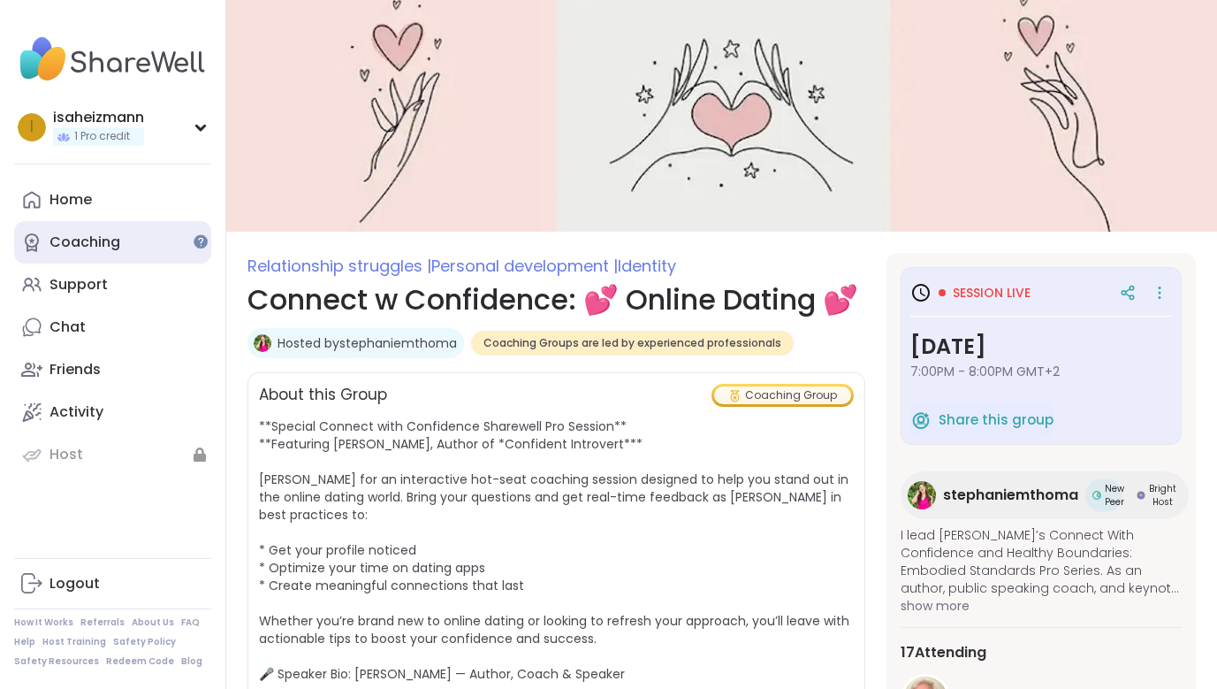
click at [89, 234] on div "Coaching" at bounding box center [84, 241] width 71 height 19
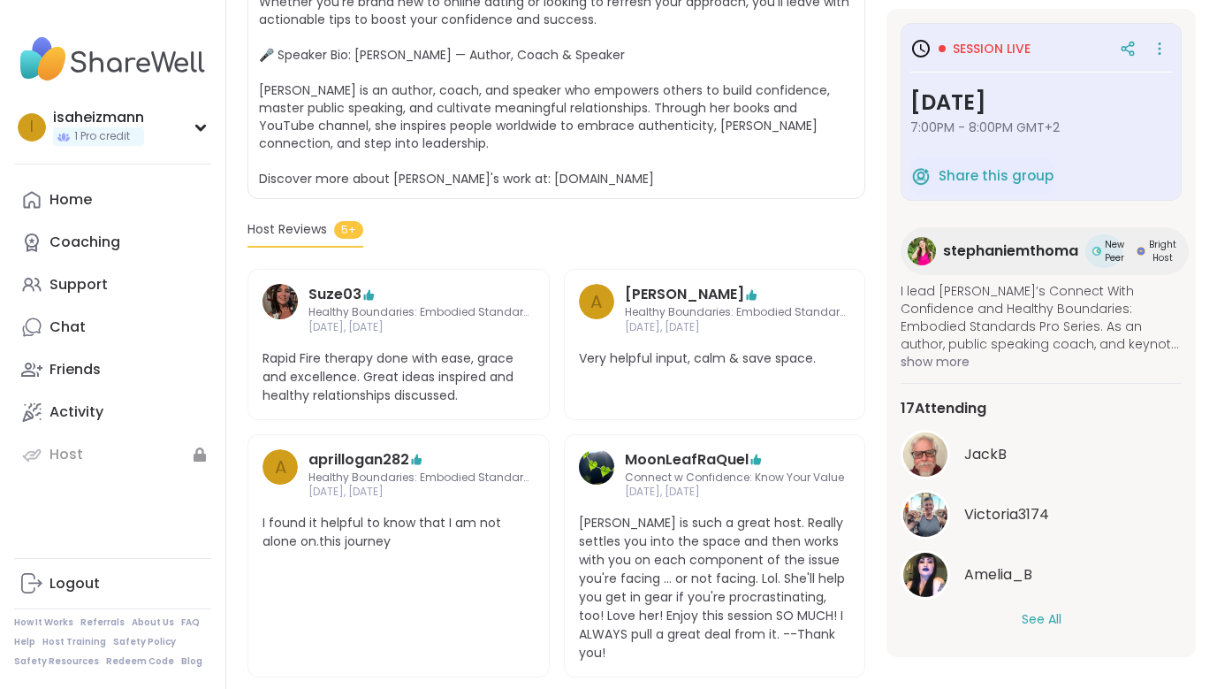
scroll to position [618, 0]
click at [289, 240] on span "Host Reviews" at bounding box center [287, 230] width 80 height 19
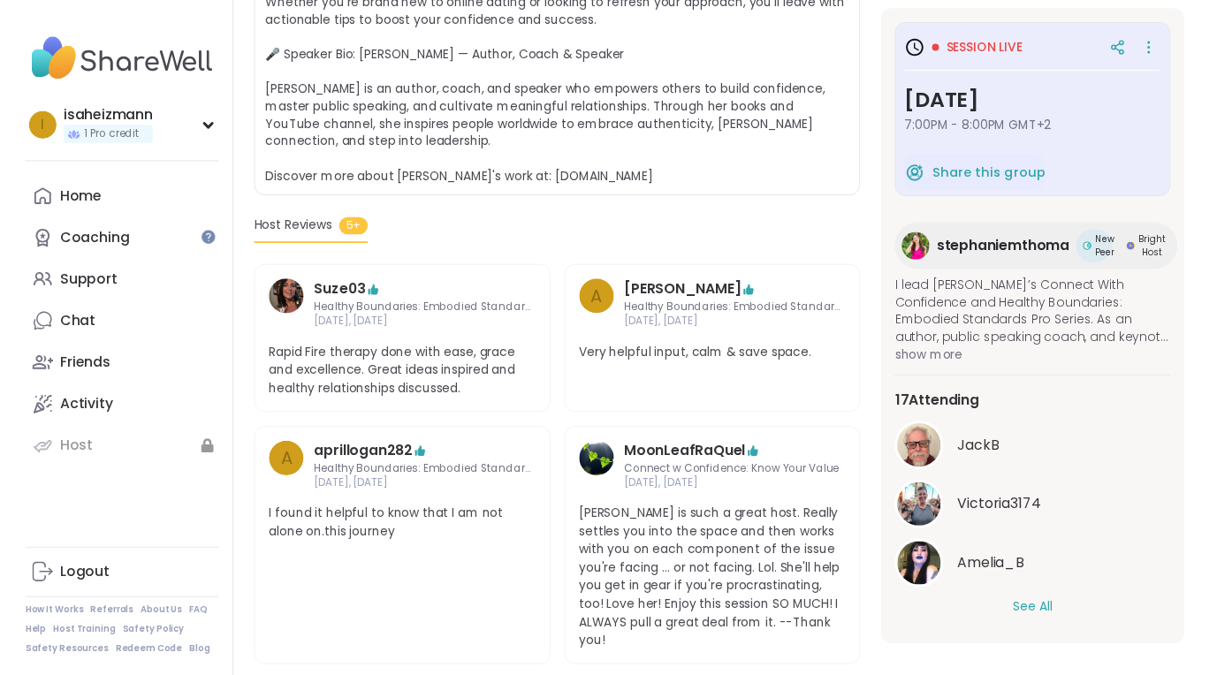
scroll to position [0, 0]
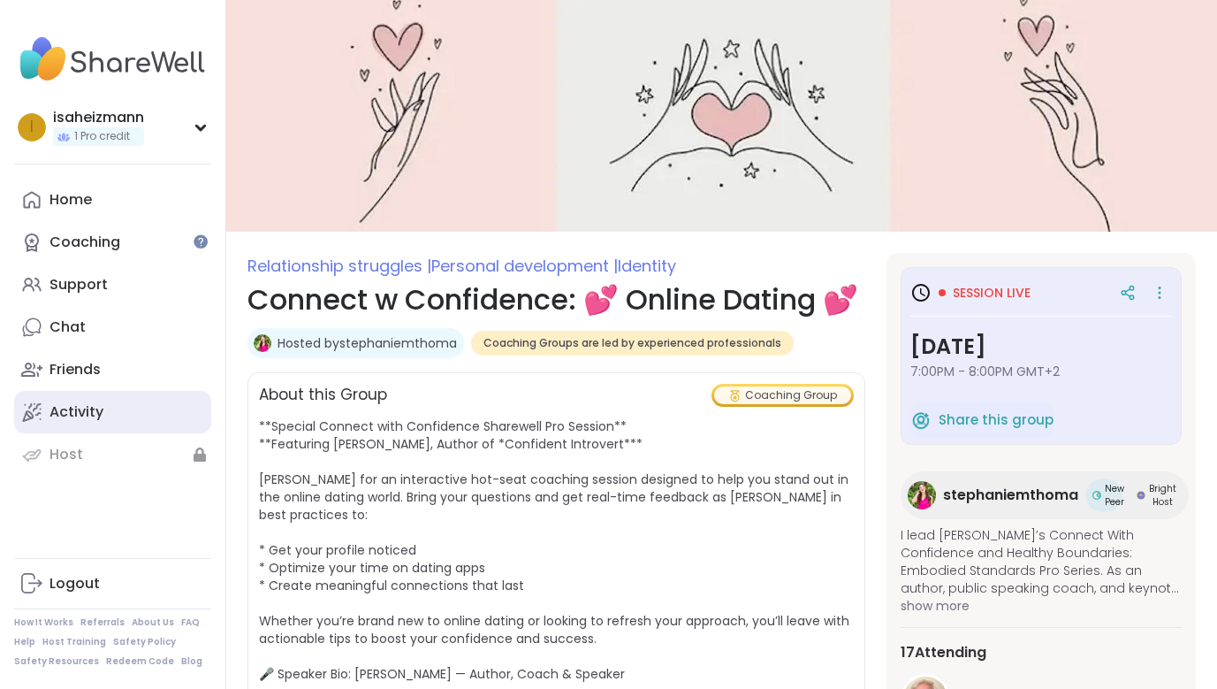
click at [72, 416] on div "Activity" at bounding box center [76, 411] width 54 height 19
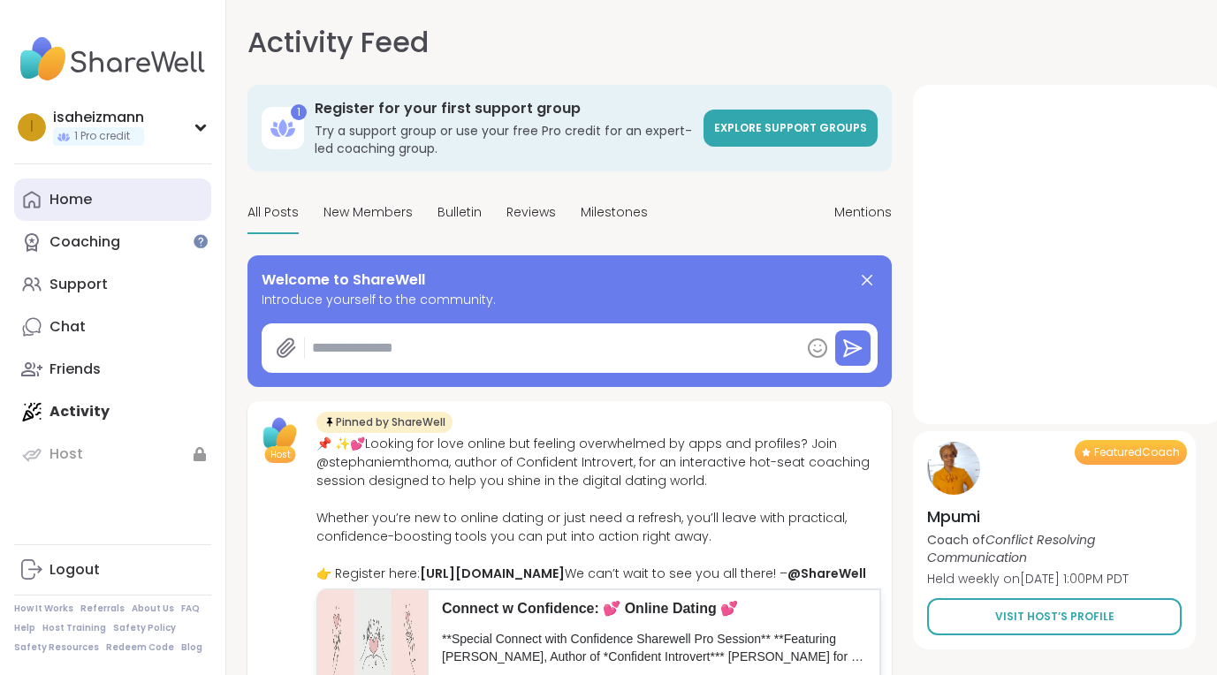
click at [72, 194] on div "Home" at bounding box center [70, 199] width 42 height 19
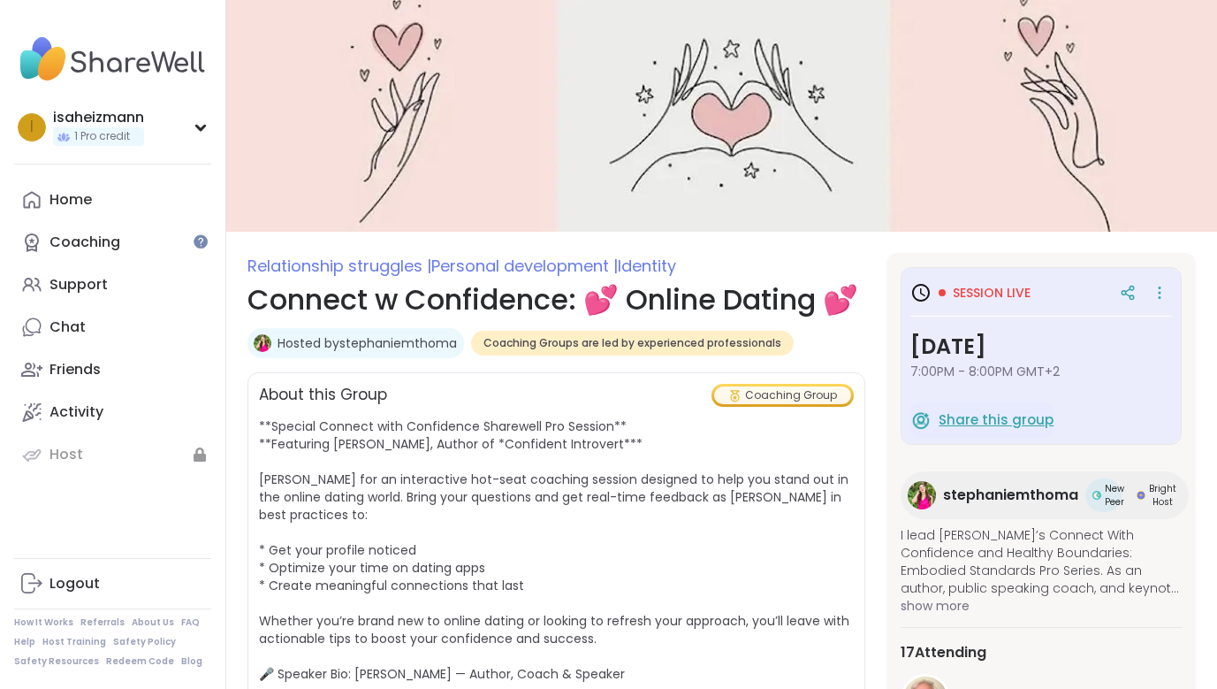
click at [991, 415] on span "Share this group" at bounding box center [996, 420] width 115 height 20
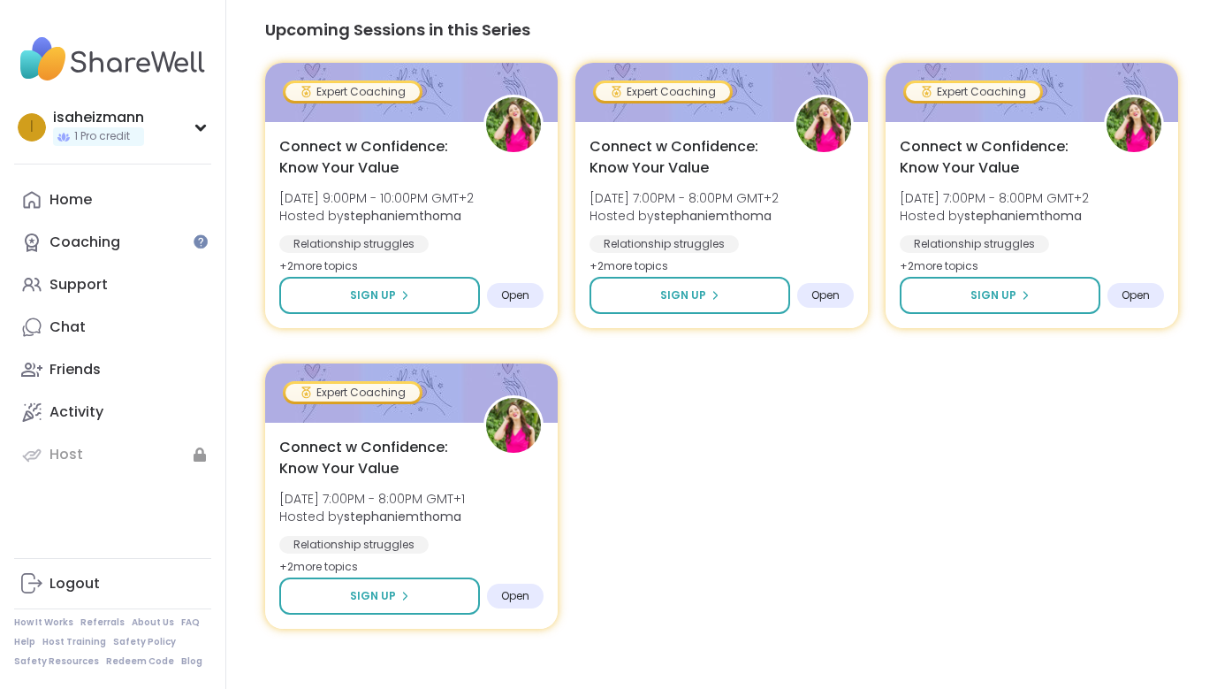
scroll to position [1584, 0]
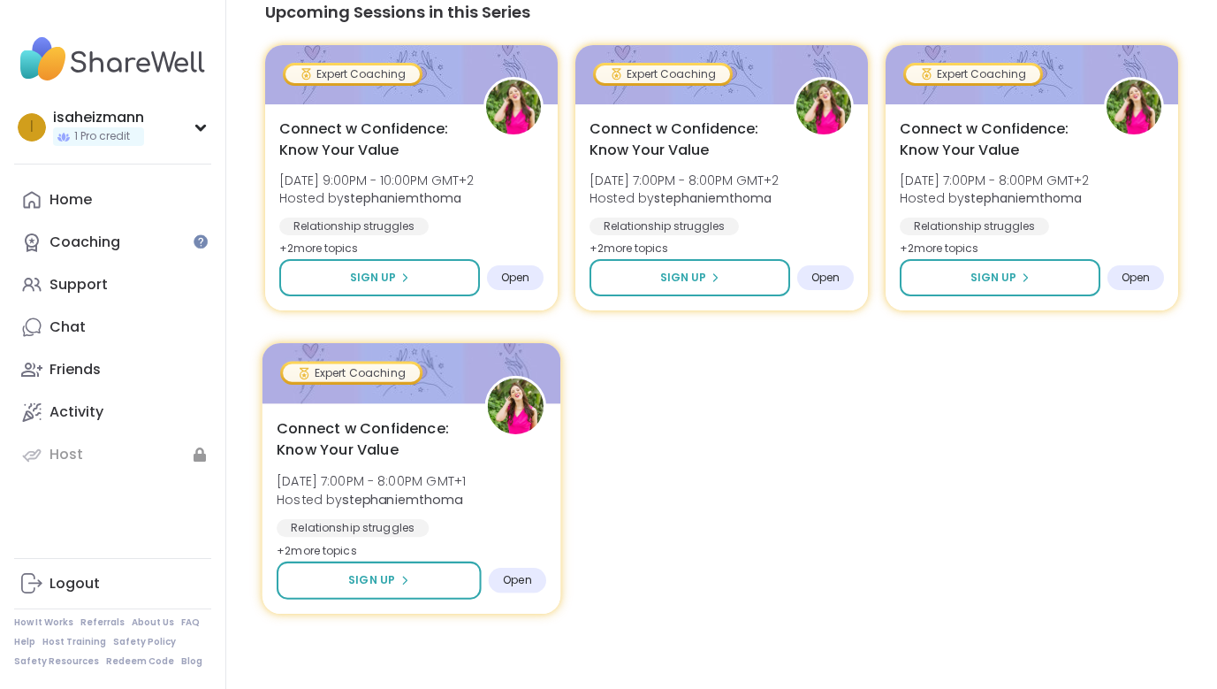
click at [365, 424] on span "Connect w Confidence: Know Your Value" at bounding box center [371, 438] width 188 height 43
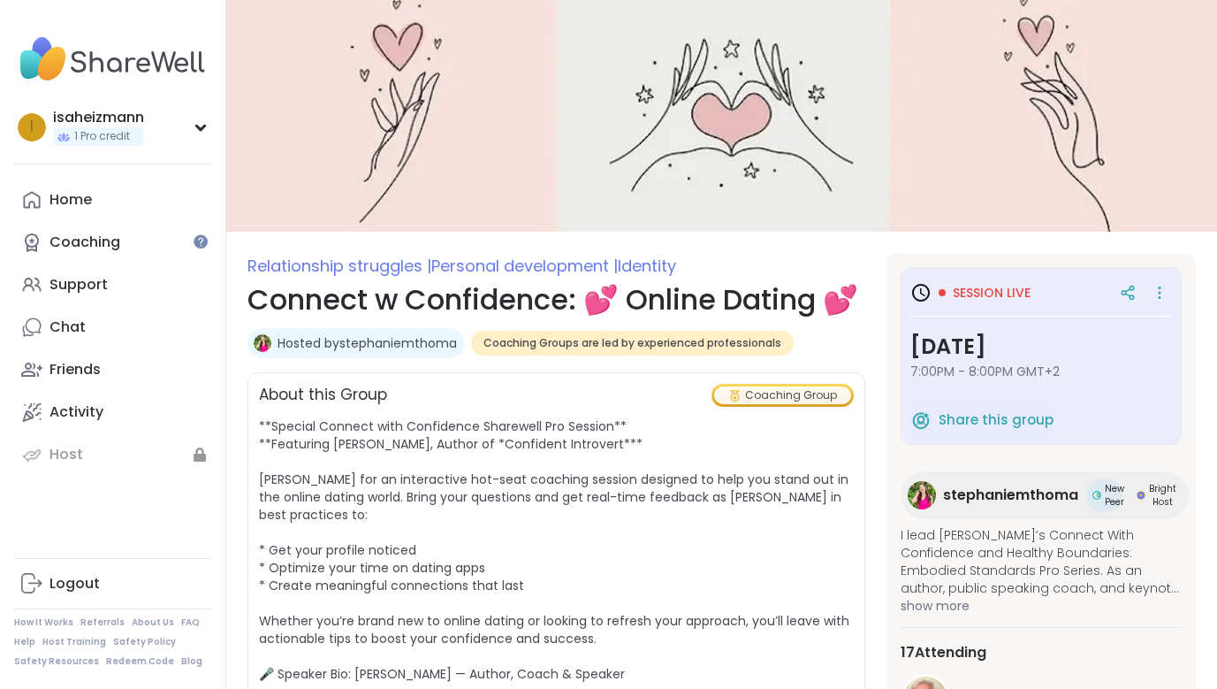
click at [920, 286] on icon at bounding box center [920, 292] width 21 height 21
click at [1161, 287] on icon at bounding box center [1160, 292] width 18 height 25
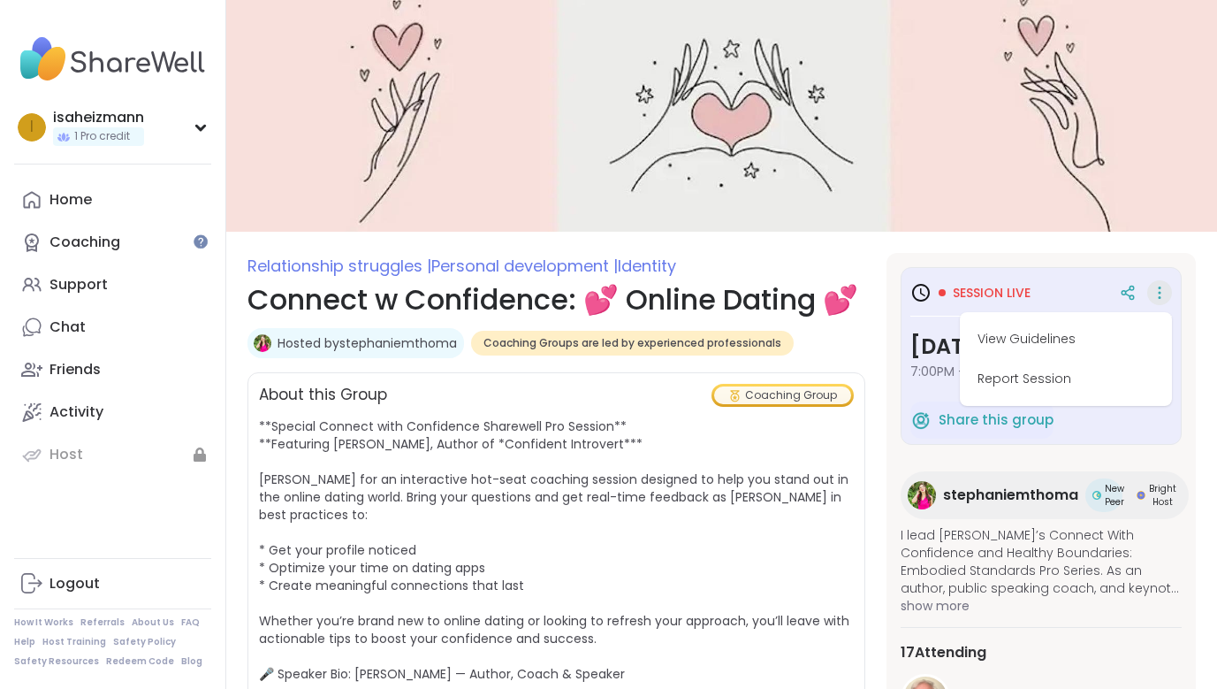
click at [987, 289] on span "Session live" at bounding box center [992, 293] width 78 height 18
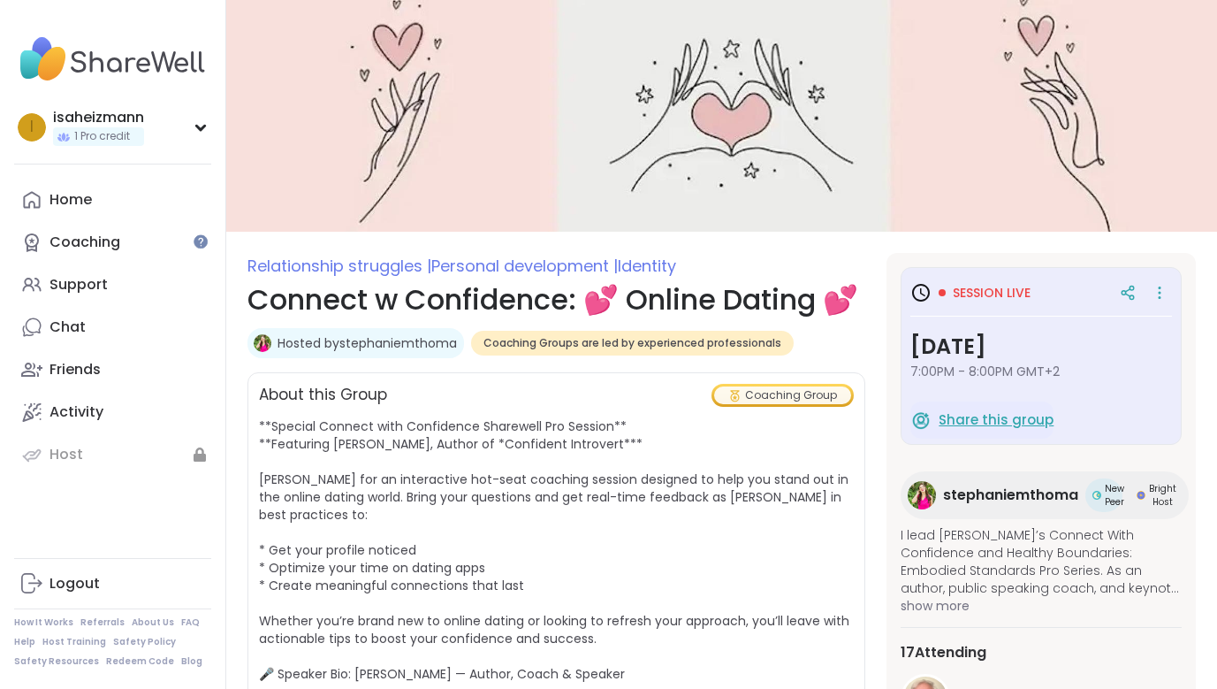
click at [963, 415] on span "Share this group" at bounding box center [996, 420] width 115 height 20
click at [957, 288] on span "Session live" at bounding box center [992, 293] width 78 height 18
click at [48, 620] on link "How It Works" at bounding box center [43, 622] width 59 height 12
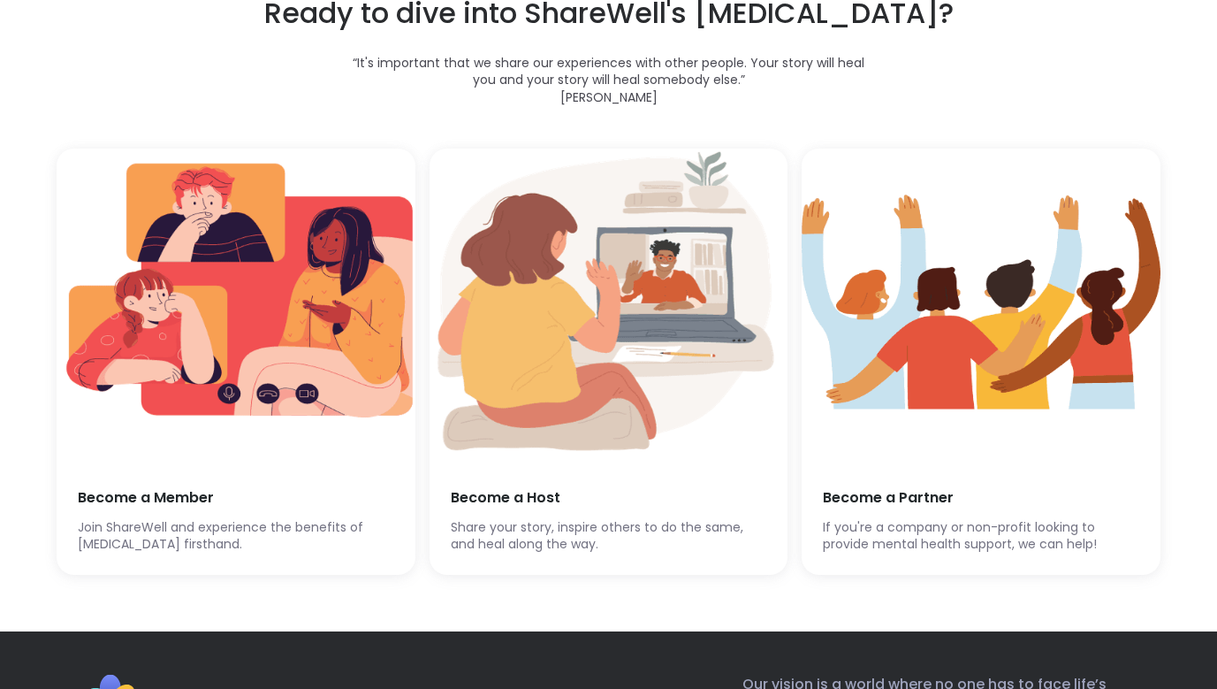
scroll to position [4114, 0]
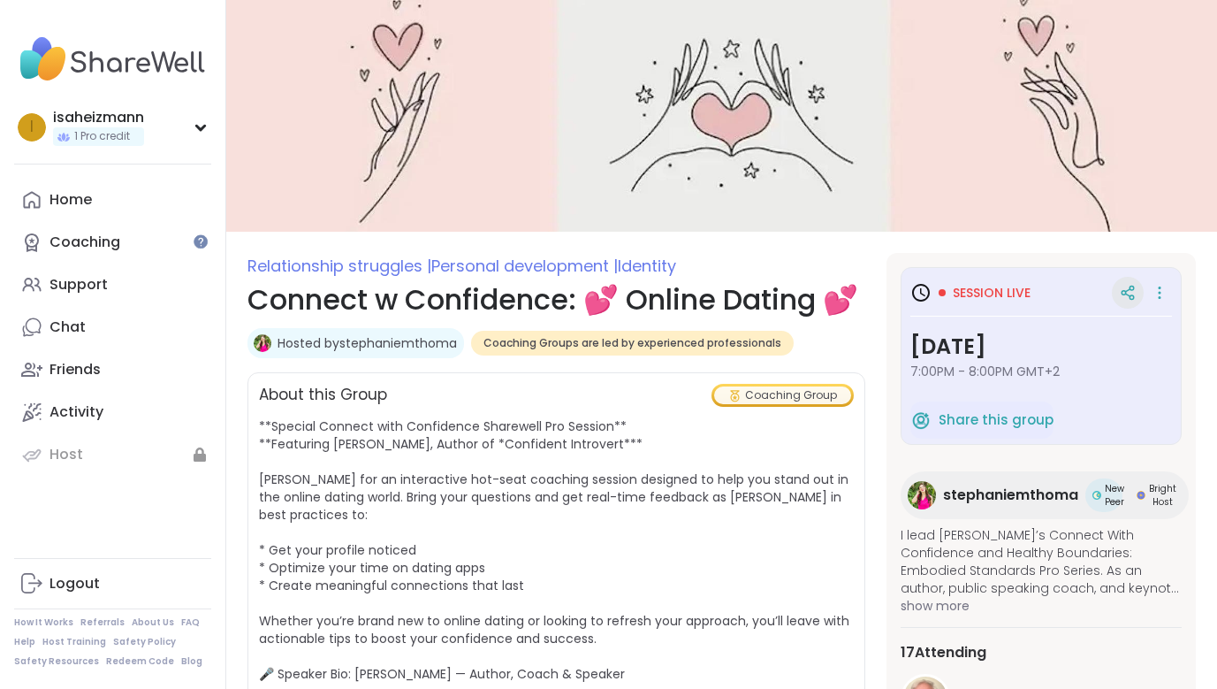
click at [1130, 295] on icon at bounding box center [1127, 294] width 4 height 3
click at [1161, 283] on icon at bounding box center [1160, 292] width 18 height 25
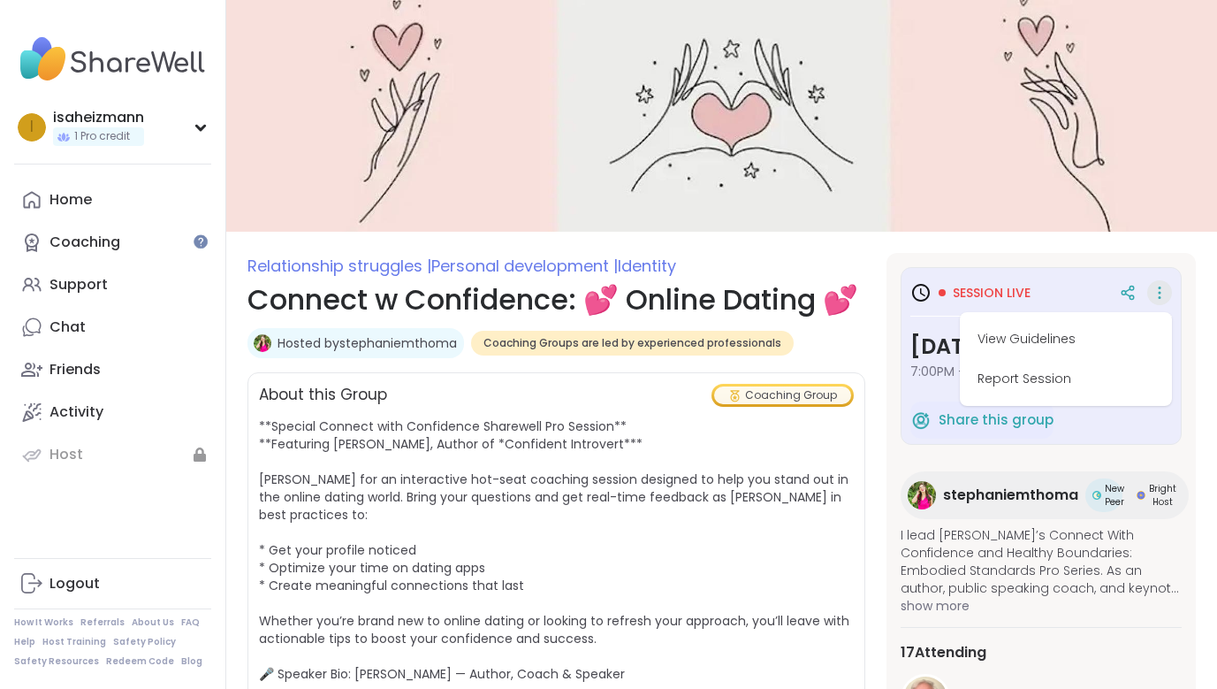
click at [1141, 194] on img at bounding box center [721, 116] width 991 height 232
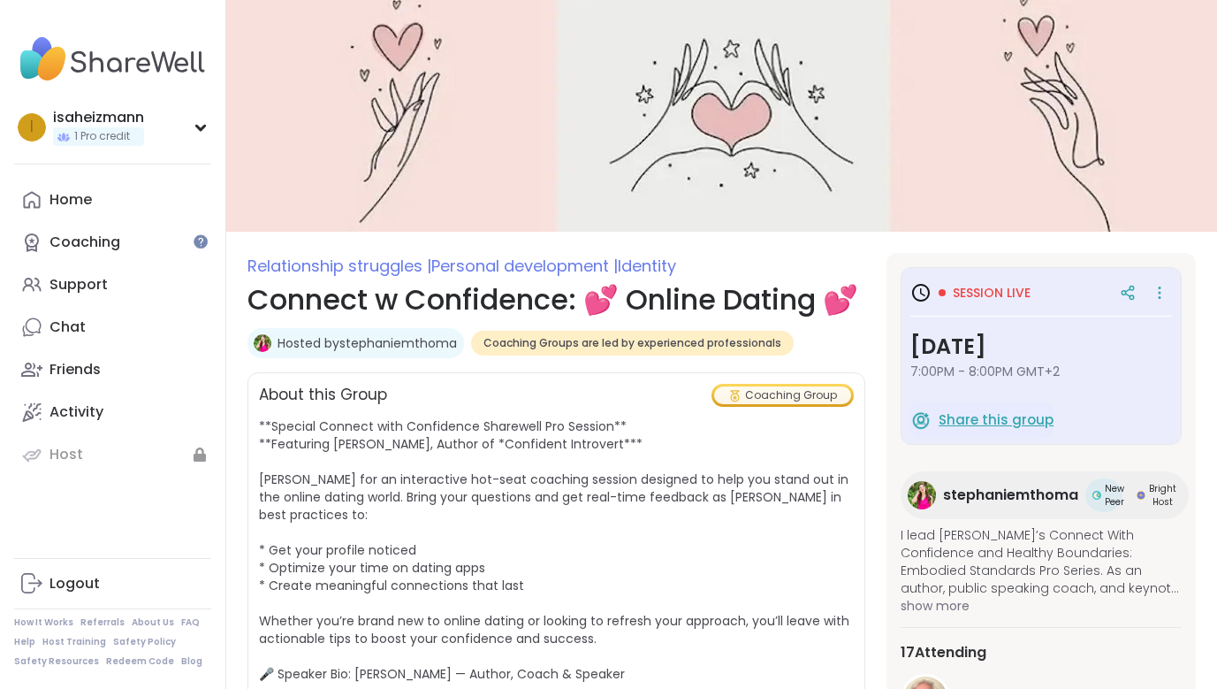
click at [1010, 415] on span "Share this group" at bounding box center [996, 420] width 115 height 20
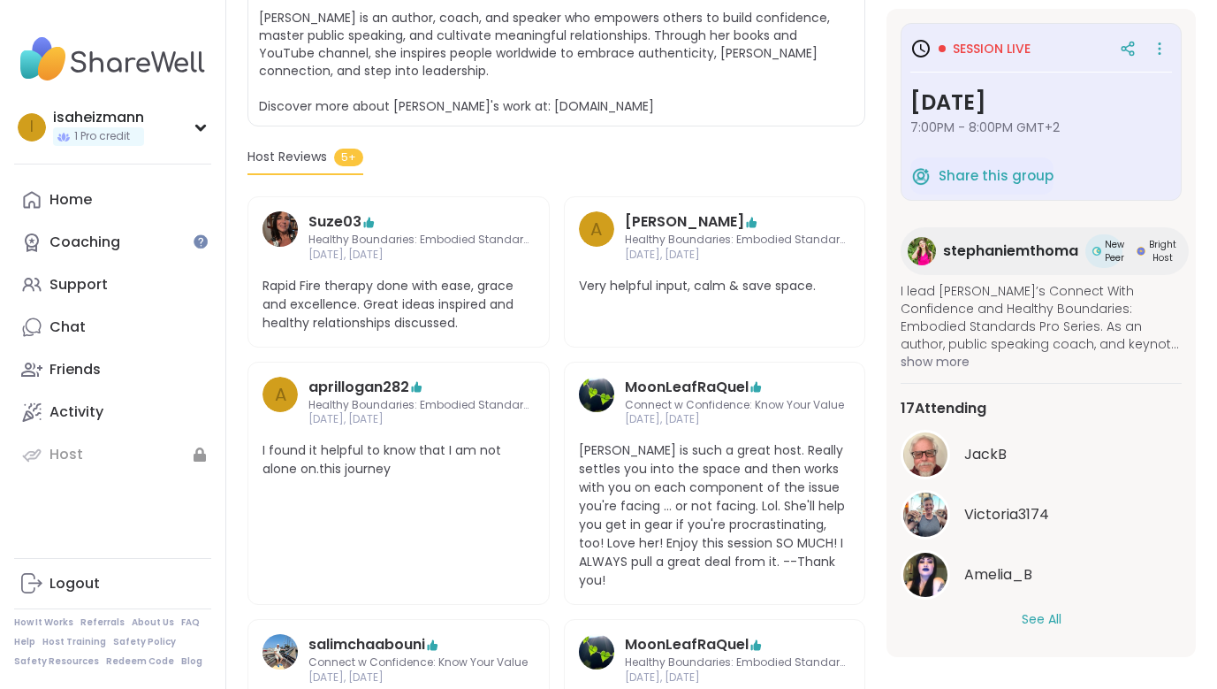
scroll to position [703, 0]
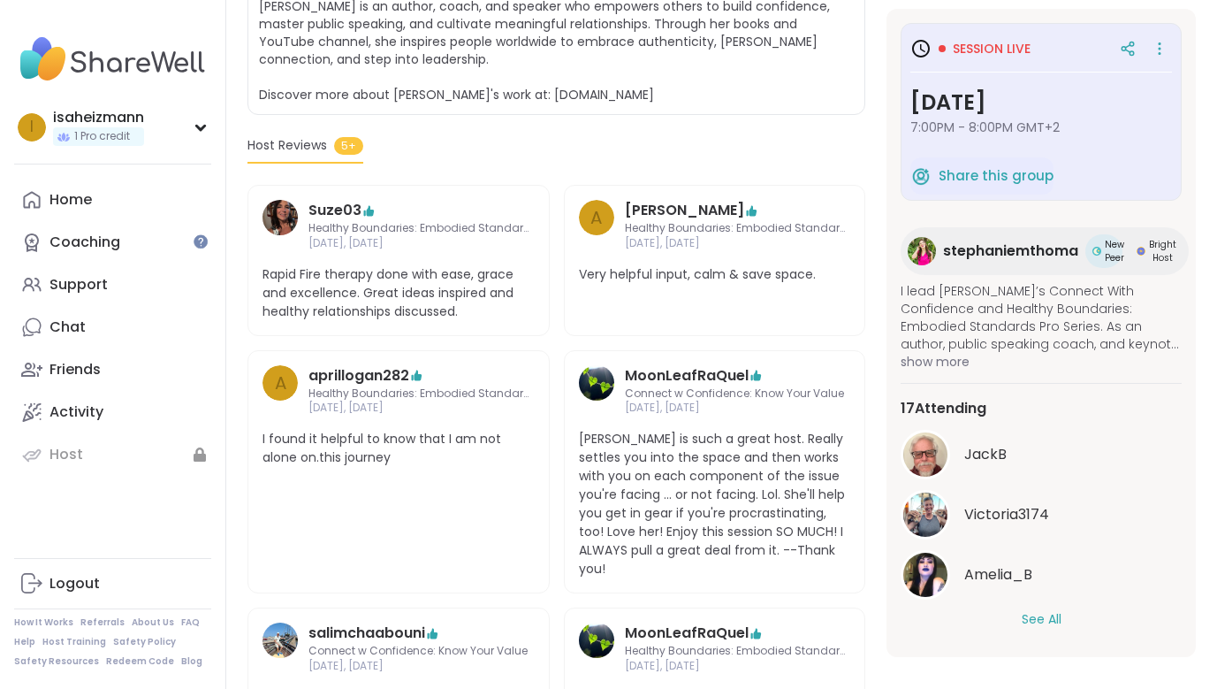
click at [1031, 611] on button "See All" at bounding box center [1042, 619] width 40 height 19
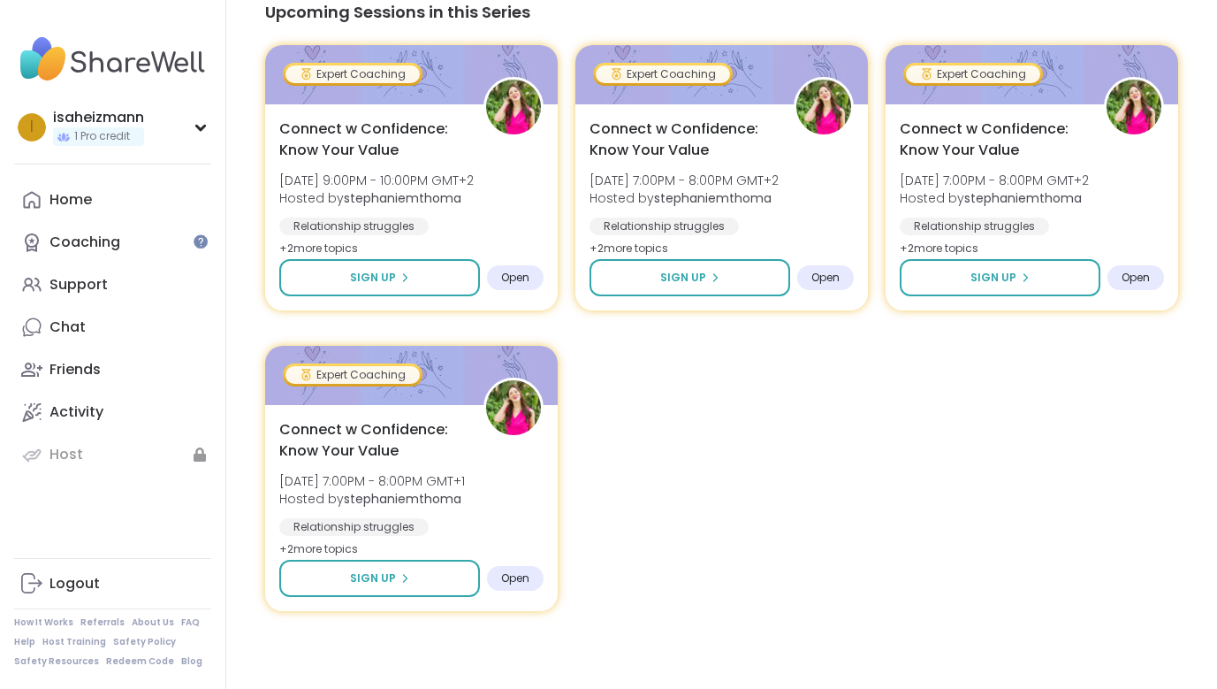
scroll to position [1584, 0]
click at [87, 133] on span "1 Pro credit" at bounding box center [102, 136] width 56 height 15
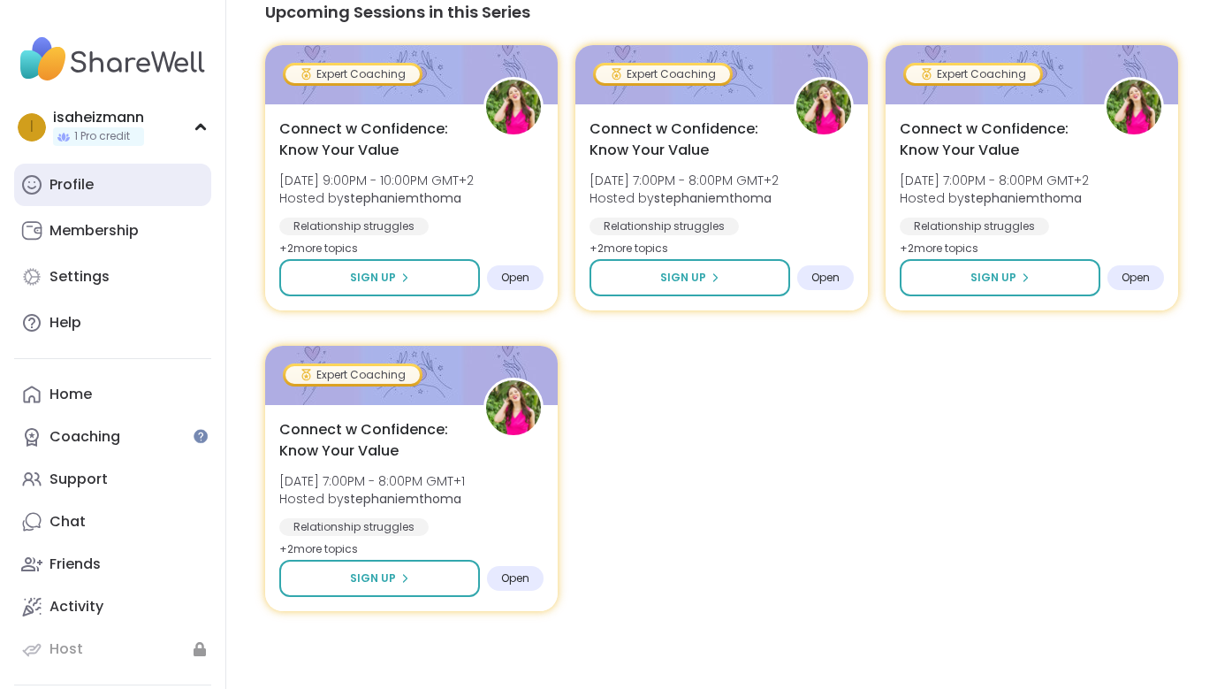
click at [88, 183] on div "Profile" at bounding box center [71, 184] width 44 height 19
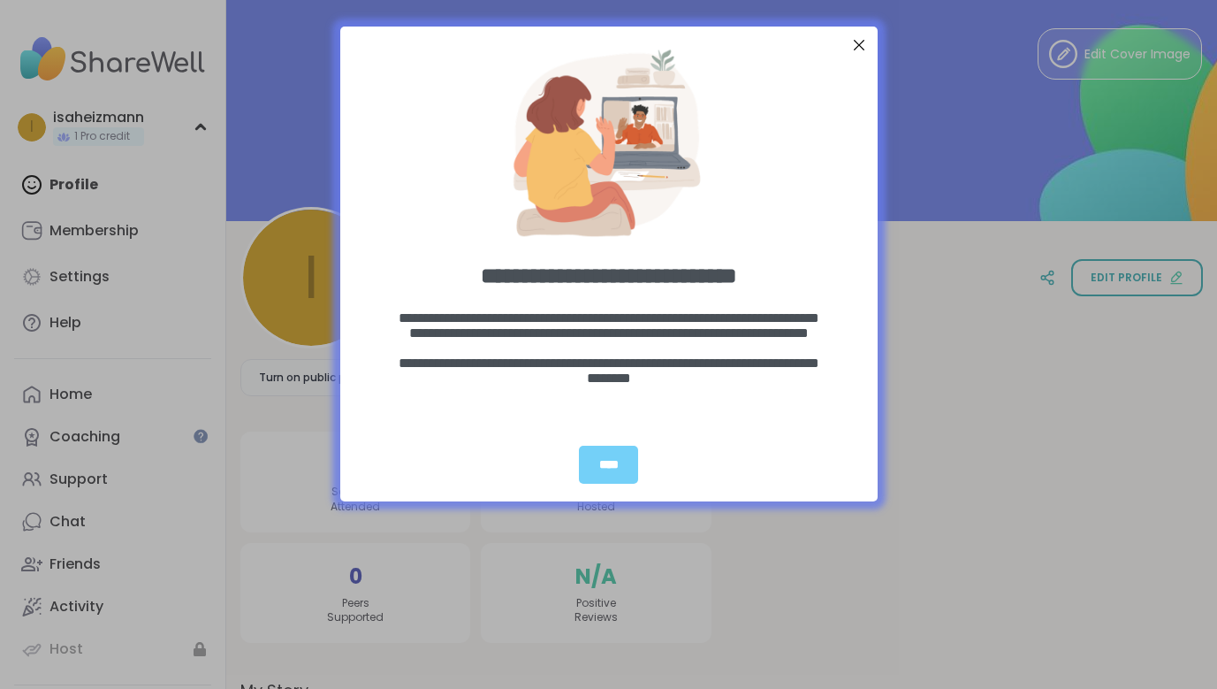
click at [855, 45] on div at bounding box center [858, 45] width 23 height 23
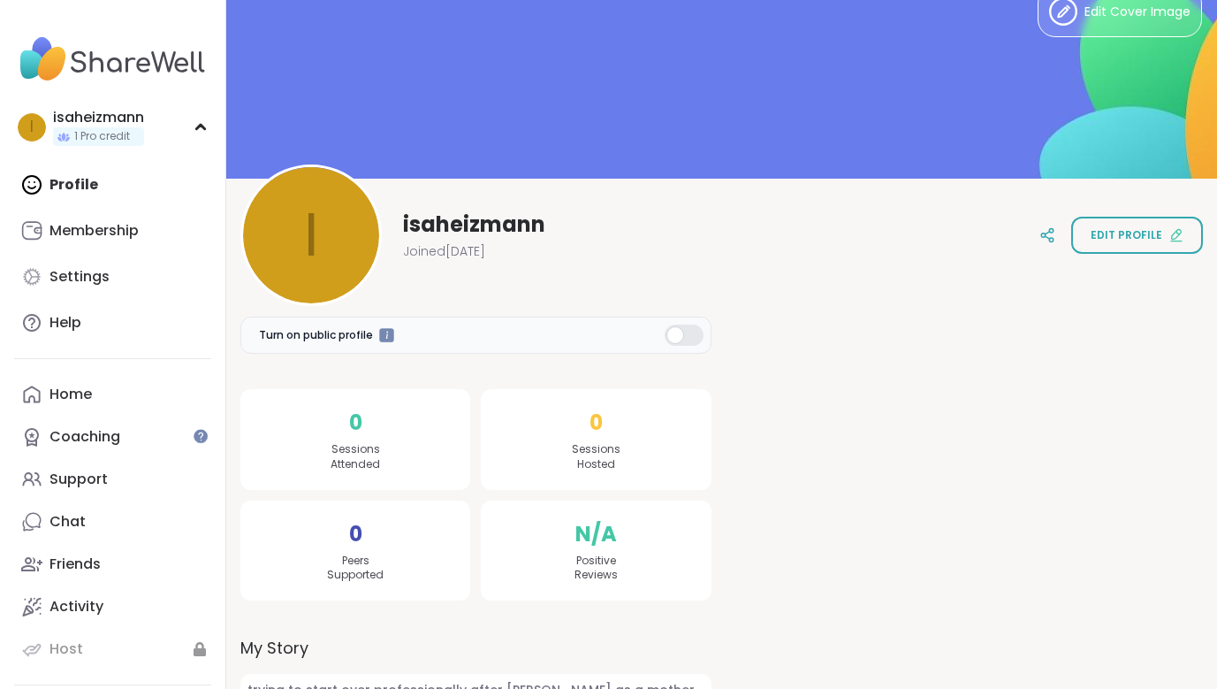
scroll to position [42, 0]
click at [104, 396] on link "Home" at bounding box center [112, 394] width 197 height 42
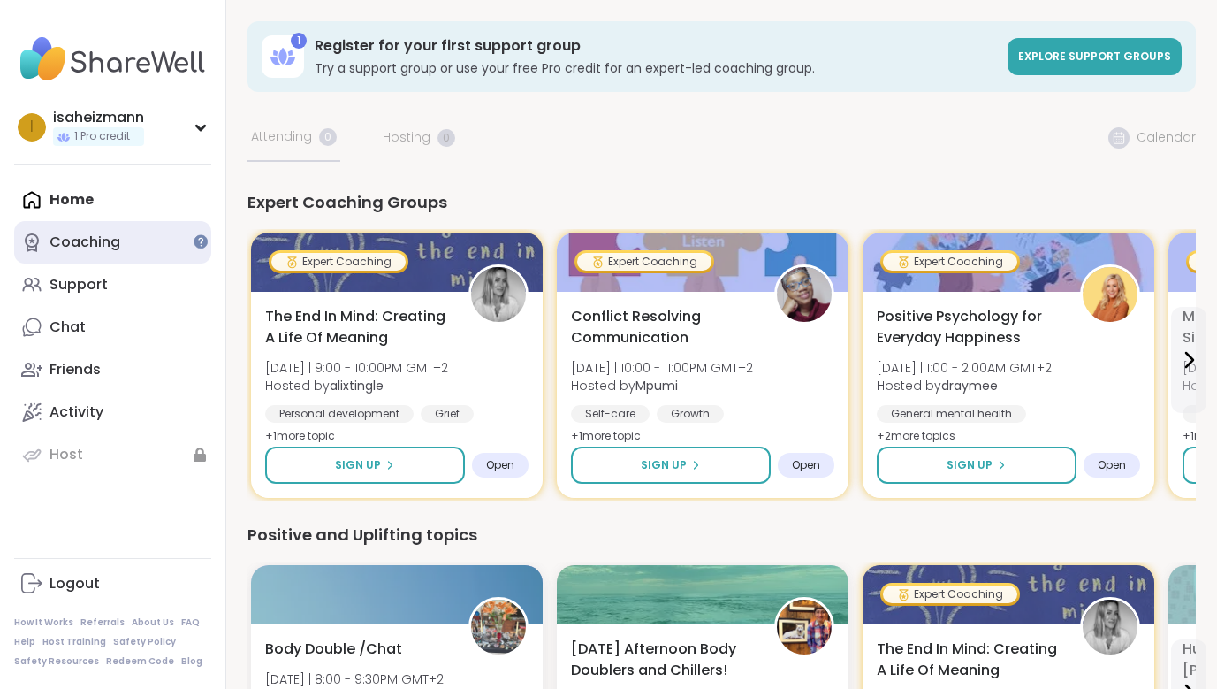
click at [116, 245] on div "Coaching" at bounding box center [84, 241] width 71 height 19
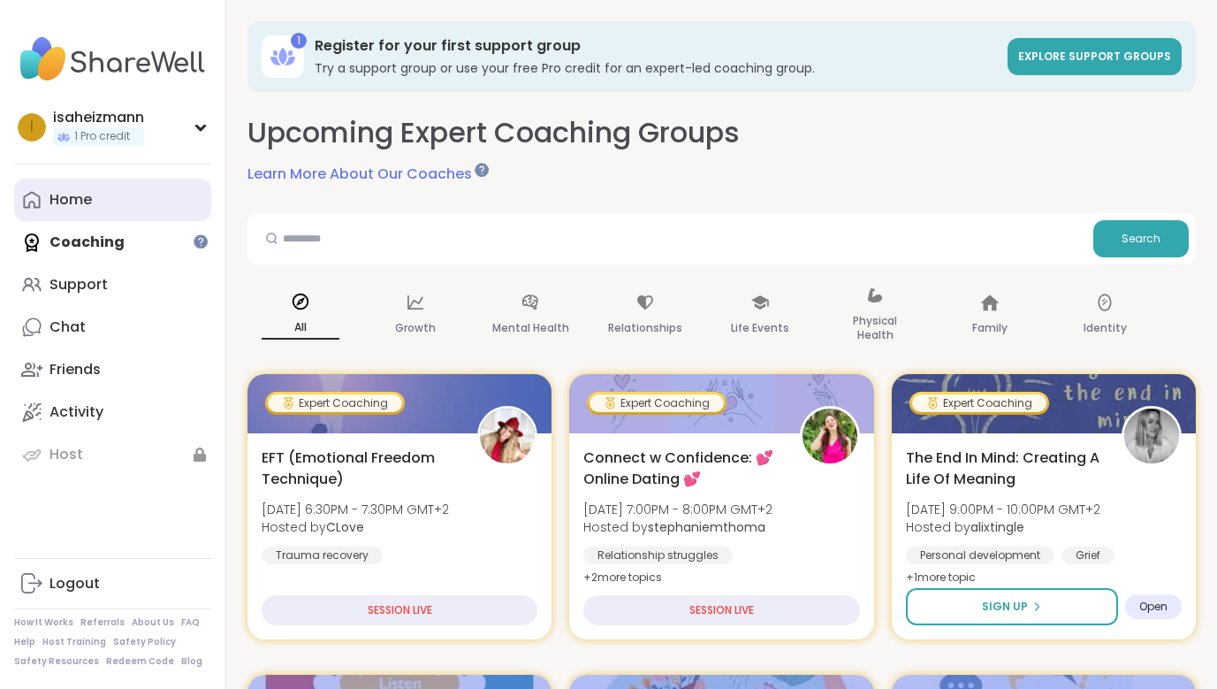
click at [102, 210] on link "Home" at bounding box center [112, 200] width 197 height 42
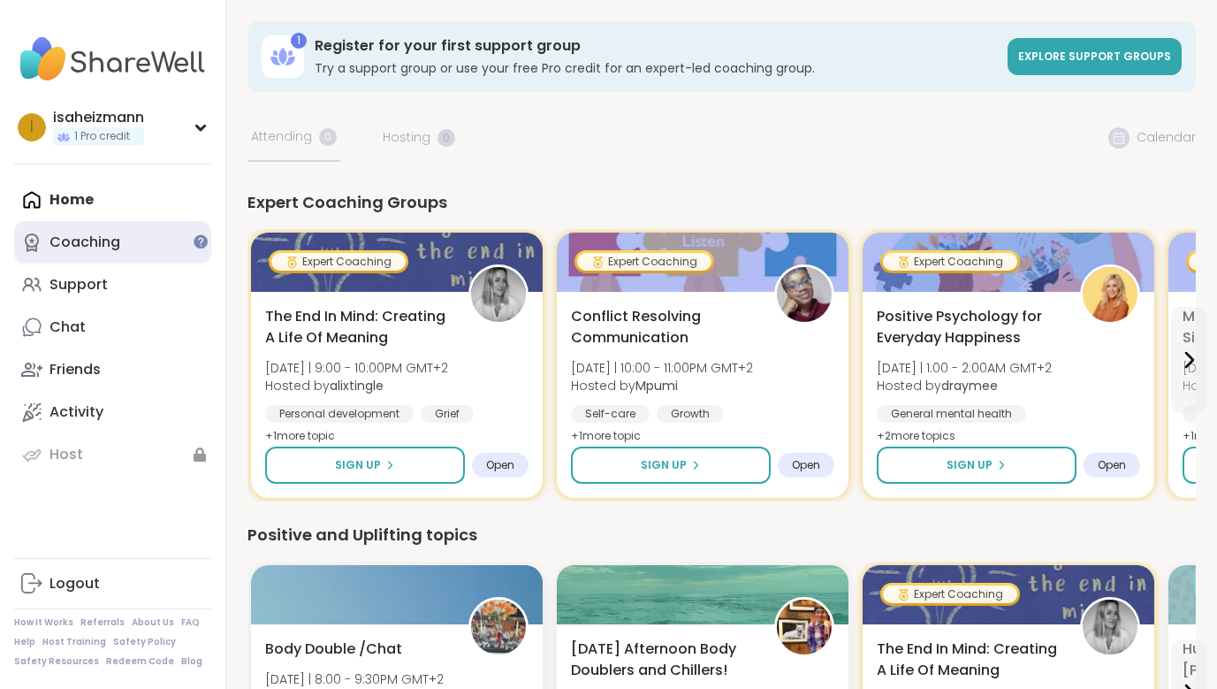
click at [92, 240] on div "Coaching" at bounding box center [84, 241] width 71 height 19
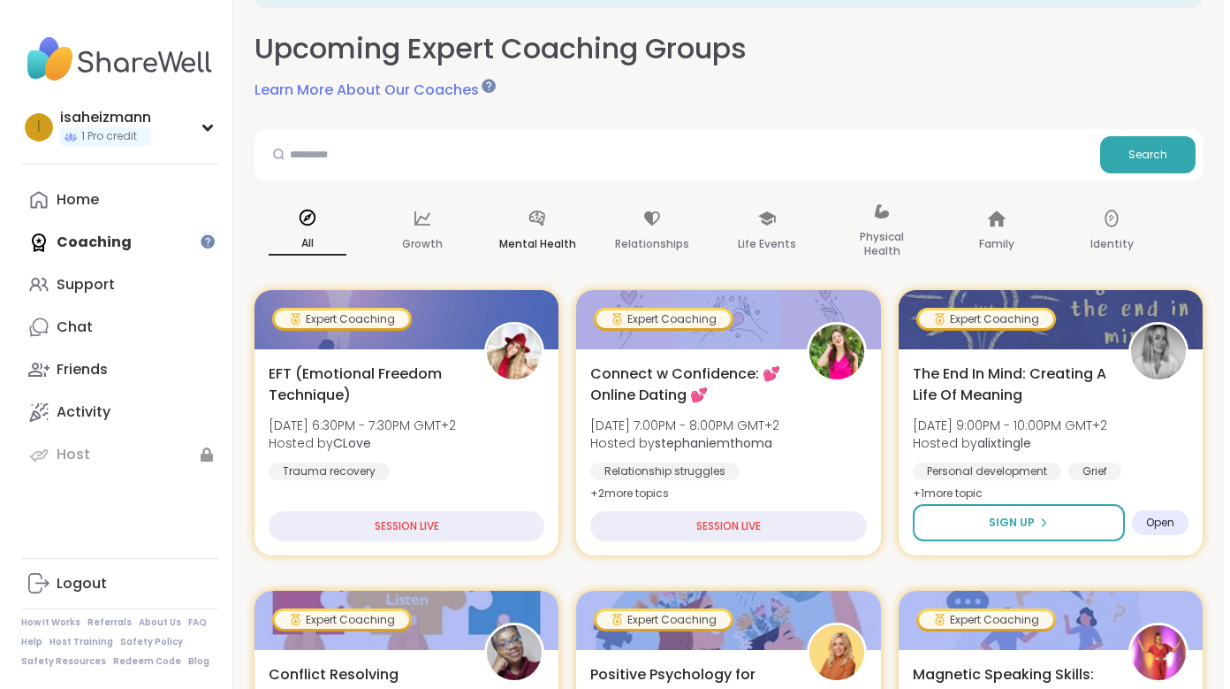
scroll to position [85, 0]
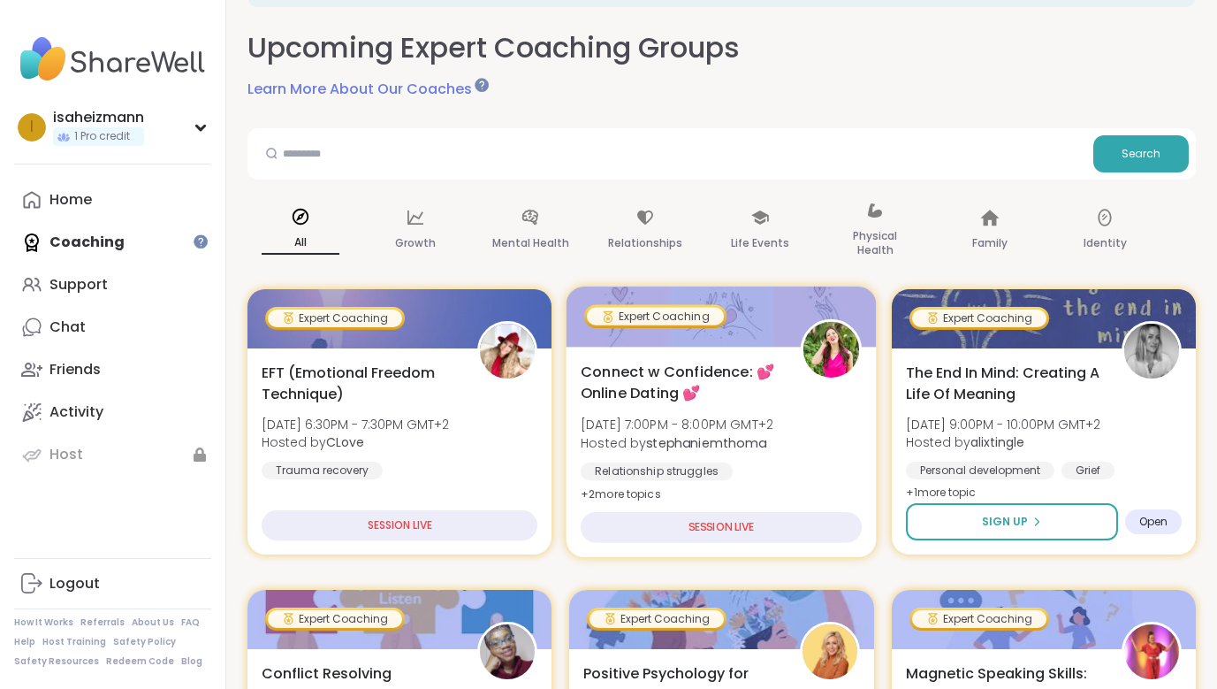
click at [746, 532] on div "SESSION LIVE" at bounding box center [722, 527] width 282 height 31
click at [667, 316] on div "Expert Coaching" at bounding box center [655, 316] width 137 height 18
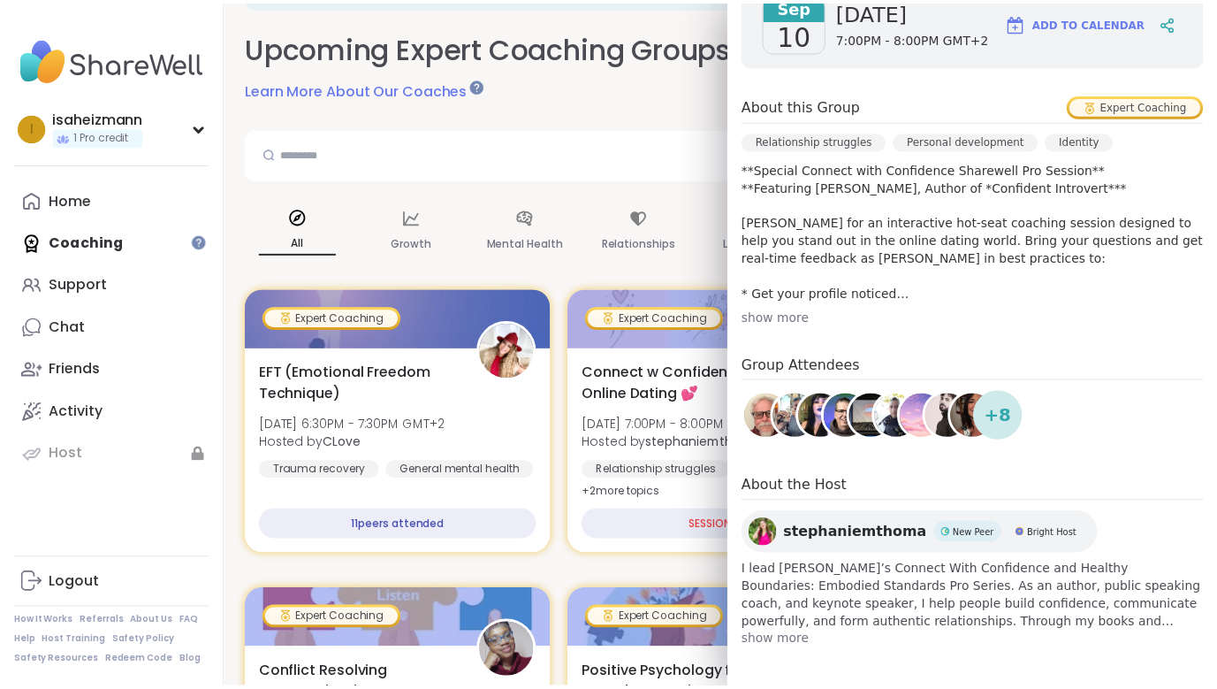
scroll to position [315, 0]
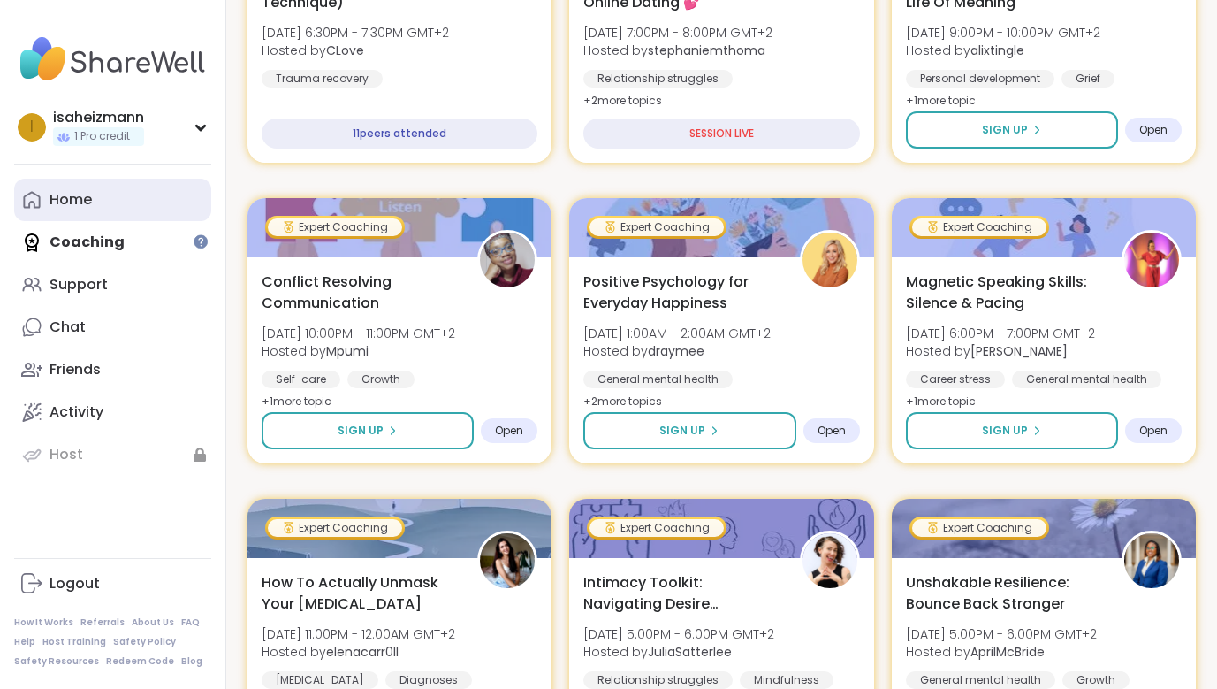
scroll to position [0, 0]
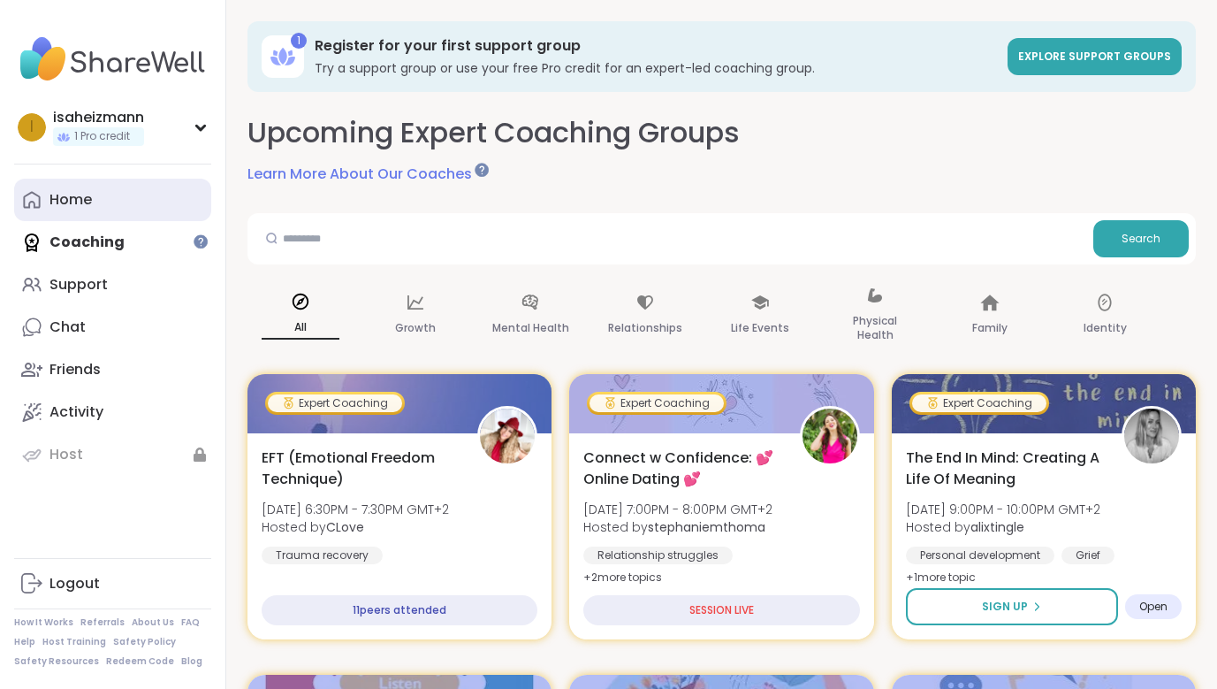
click at [173, 205] on link "Home" at bounding box center [112, 200] width 197 height 42
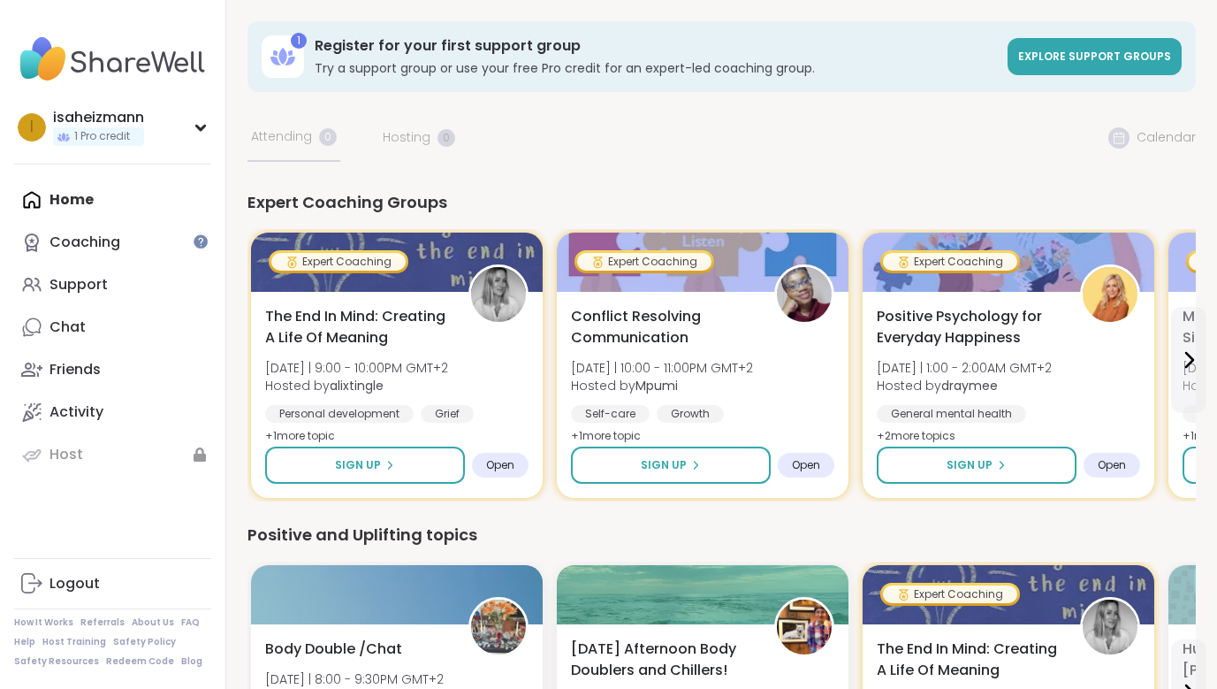
click at [594, 333] on span "Conflict Resolving Communication" at bounding box center [663, 327] width 184 height 42
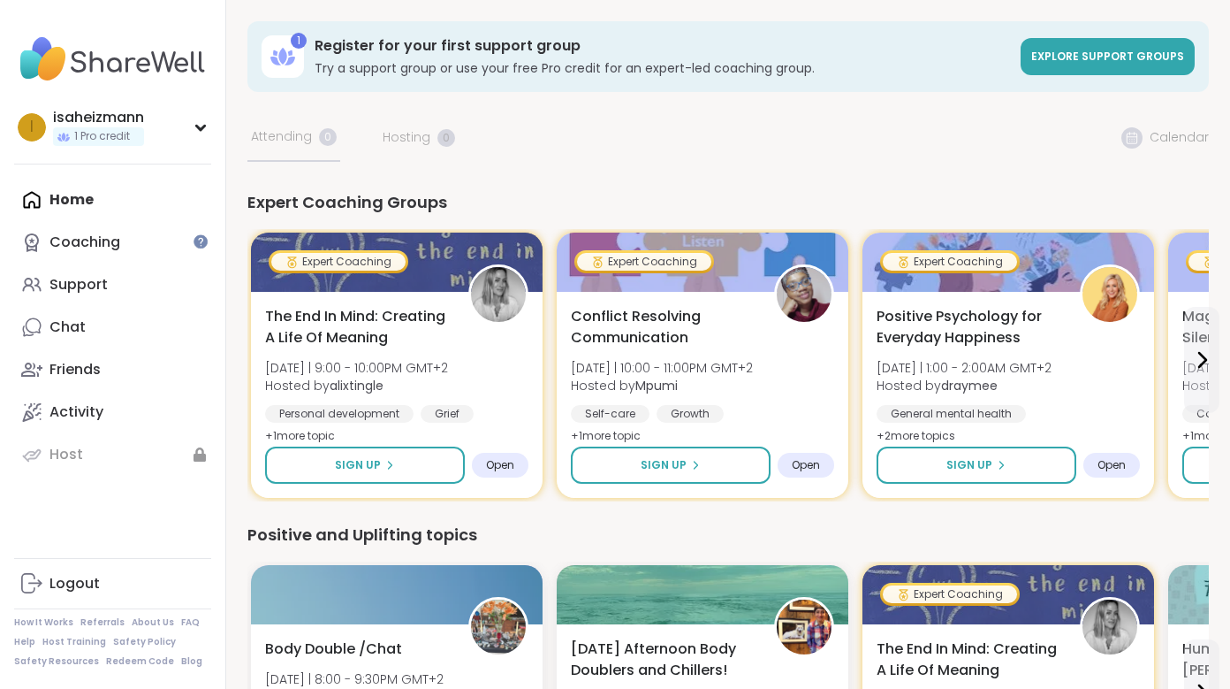
click at [594, 333] on span "Conflict Resolving Communication" at bounding box center [663, 327] width 184 height 42
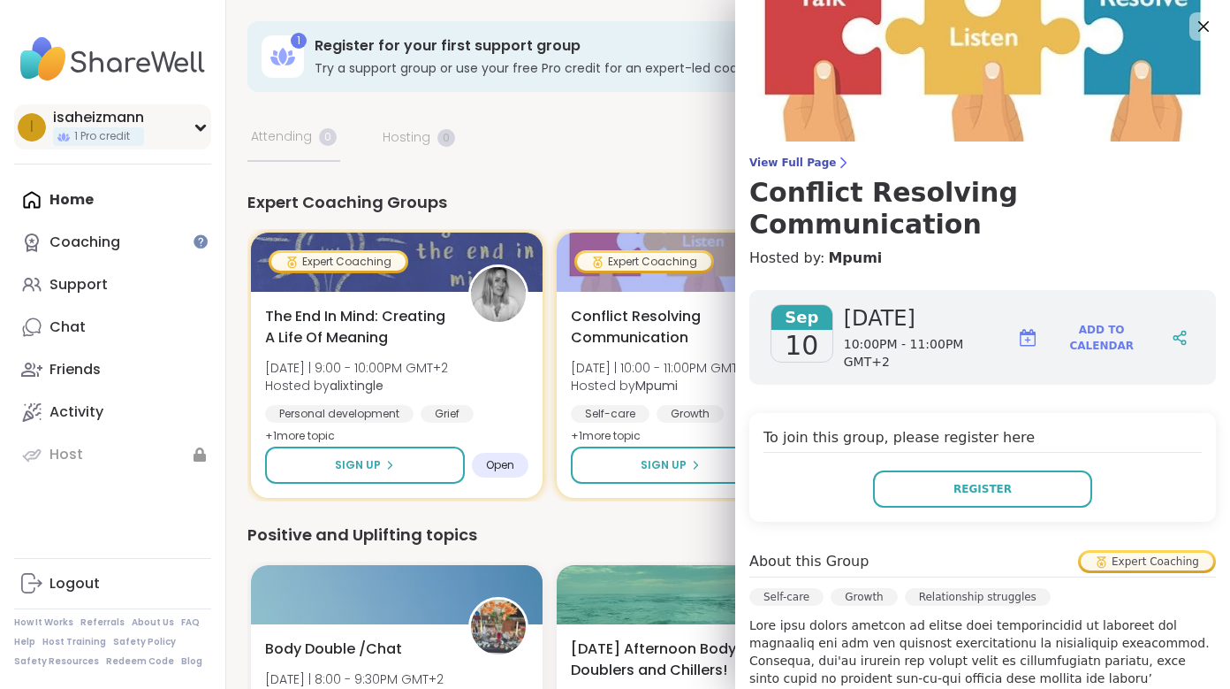
click at [109, 131] on span "1 Pro credit" at bounding box center [102, 136] width 56 height 15
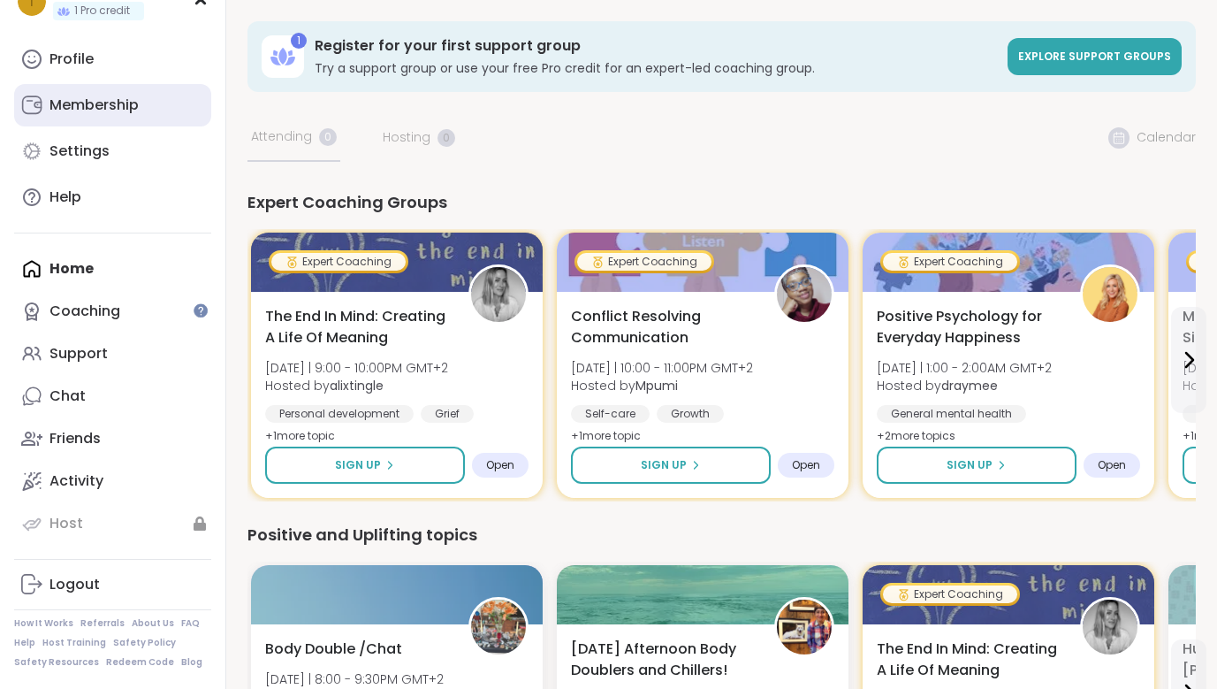
click at [126, 102] on div "Membership" at bounding box center [93, 104] width 89 height 19
